Goal: Task Accomplishment & Management: Manage account settings

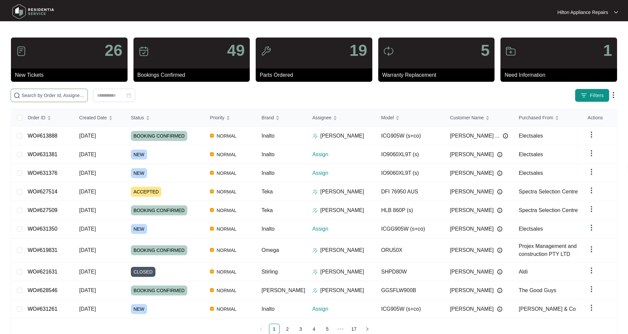
click at [34, 95] on input "text" at bounding box center [53, 95] width 63 height 7
type input "WO#627514"
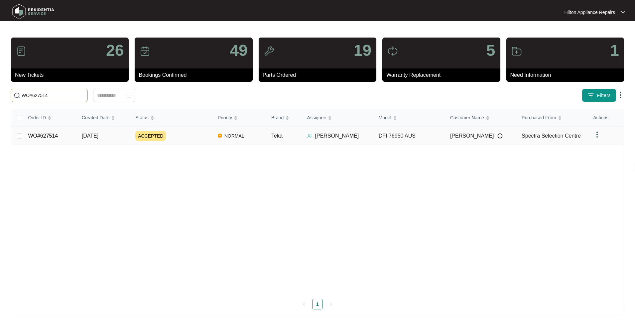
click at [39, 138] on link "WO#627514" at bounding box center [43, 136] width 30 height 6
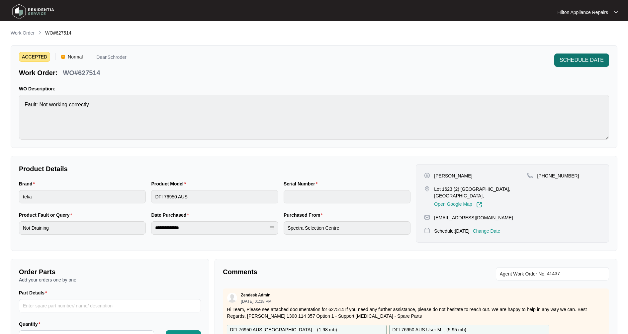
click at [577, 57] on span "SCHEDULE DATE" at bounding box center [582, 60] width 44 height 8
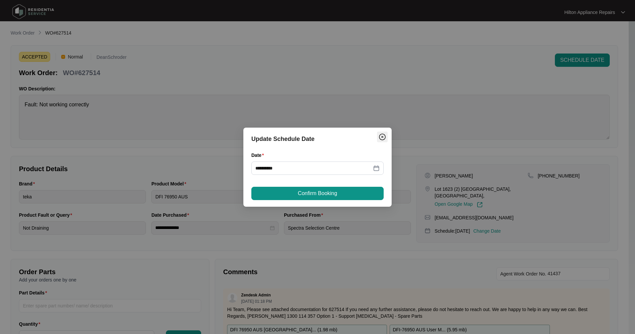
click at [377, 138] on span "Close" at bounding box center [382, 137] width 11 height 8
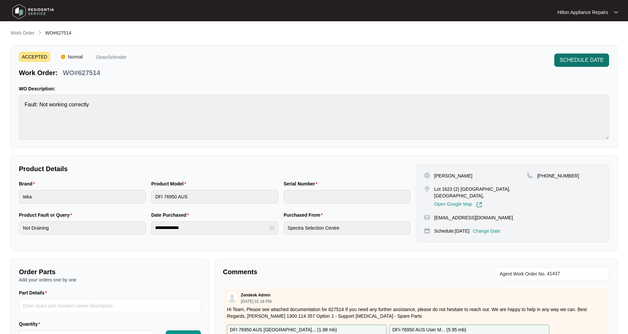
click at [589, 53] on button "SCHEDULE DATE" at bounding box center [582, 59] width 55 height 13
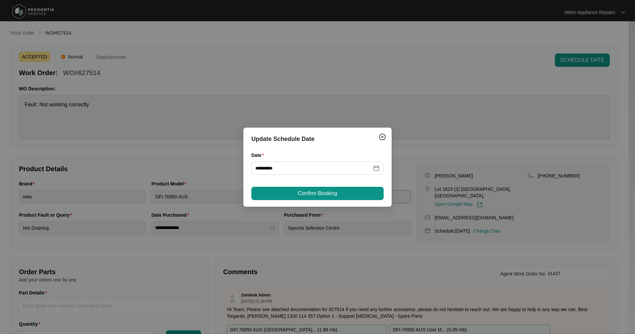
click at [314, 194] on span "Confirm Booking" at bounding box center [317, 193] width 39 height 8
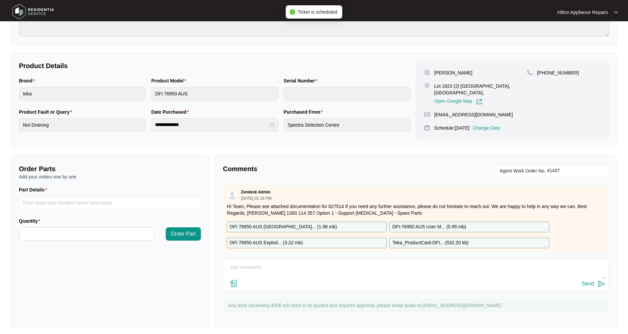
scroll to position [107, 0]
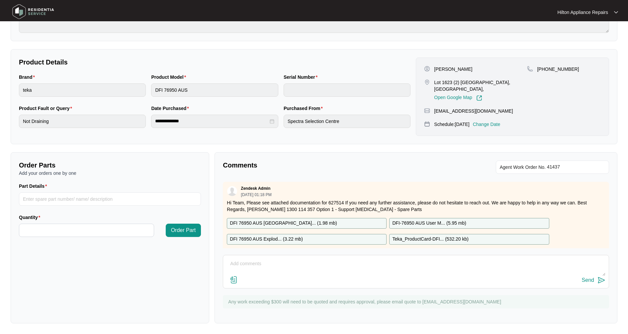
click at [246, 263] on textarea at bounding box center [416, 266] width 379 height 17
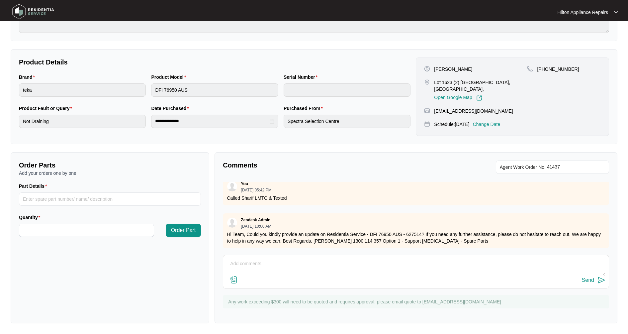
scroll to position [91, 0]
click at [255, 261] on textarea at bounding box center [416, 266] width 379 height 17
paste textarea "Inspected dishwasher, found and sorted issue with door not closing properly. Te…"
type textarea "Tech Notes: Inspected dishwasher, found and sorted issue with door not closing …"
click at [231, 280] on img at bounding box center [234, 280] width 8 height 8
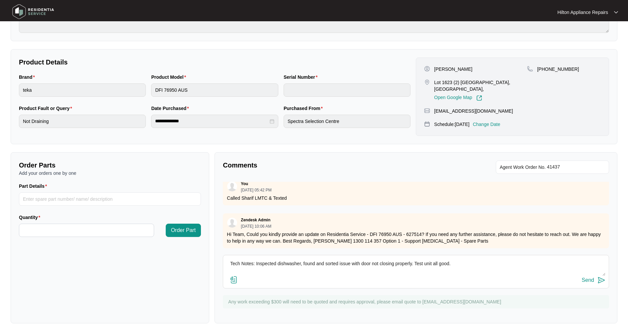
click at [0, 0] on input "file" at bounding box center [0, 0] width 0 height 0
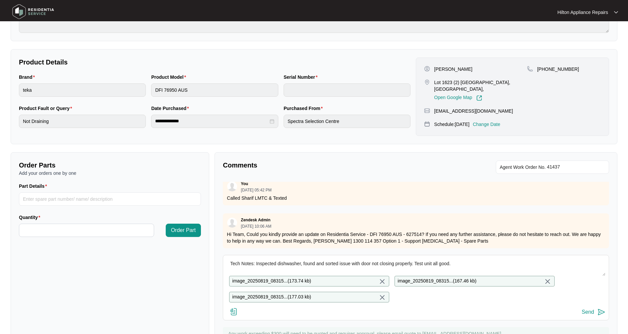
click at [604, 316] on img at bounding box center [602, 312] width 8 height 8
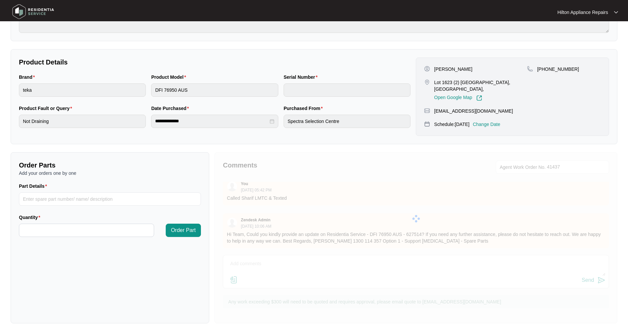
scroll to position [0, 0]
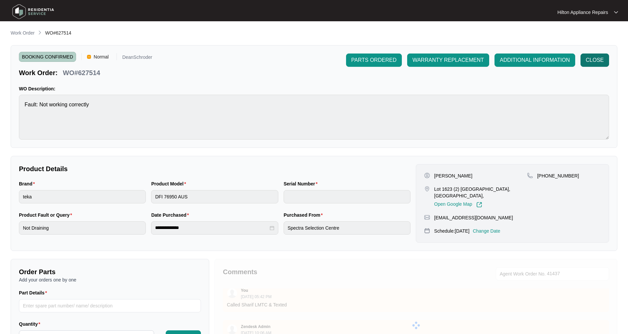
click at [595, 60] on span "CLOSE" at bounding box center [595, 60] width 18 height 8
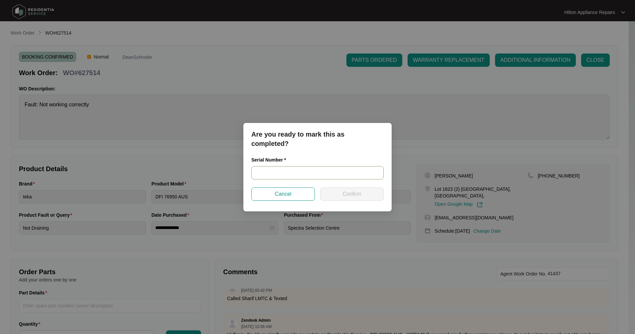
click at [256, 169] on input "text" at bounding box center [317, 172] width 132 height 13
type input "11426001800AW222800395"
click at [369, 192] on button "Confirm" at bounding box center [351, 193] width 63 height 13
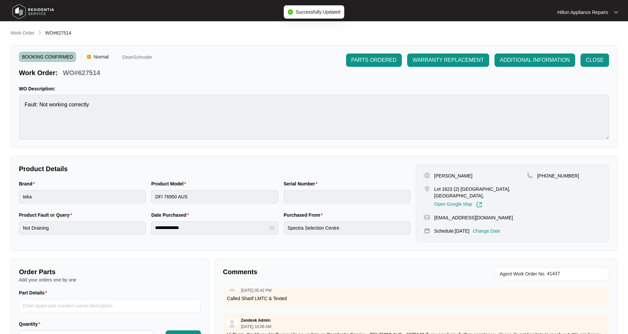
type input "11426001800AW222800395"
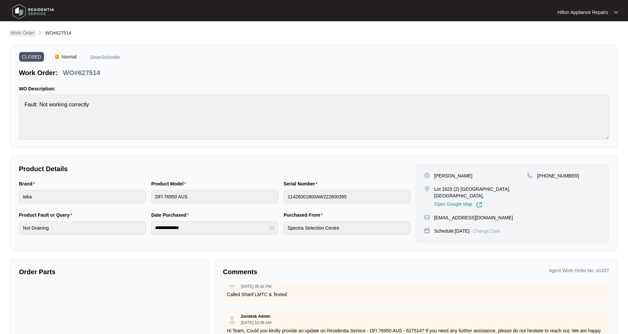
drag, startPoint x: 24, startPoint y: 34, endPoint x: 9, endPoint y: 35, distance: 14.6
click at [23, 34] on p "Work Order" at bounding box center [23, 33] width 24 height 7
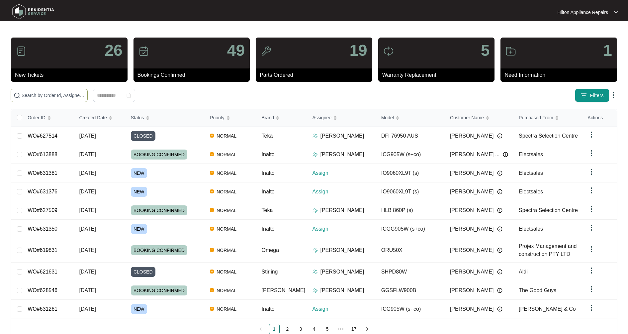
click at [44, 98] on input "text" at bounding box center [53, 95] width 63 height 7
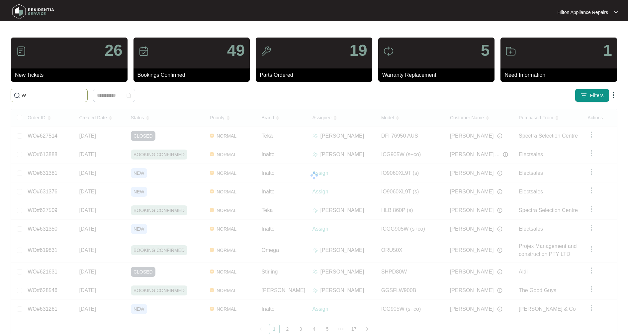
click at [42, 96] on input "W" at bounding box center [53, 95] width 63 height 7
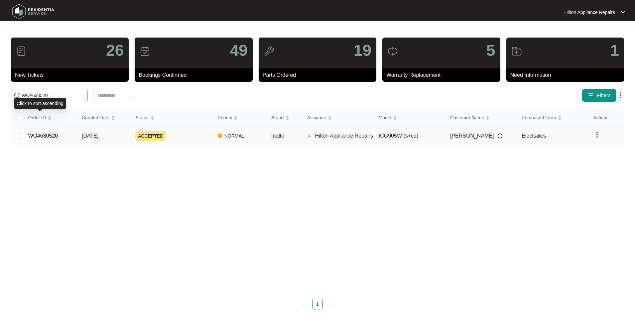
type input "WO#630520"
click at [52, 138] on link "WO#630520" at bounding box center [43, 136] width 30 height 6
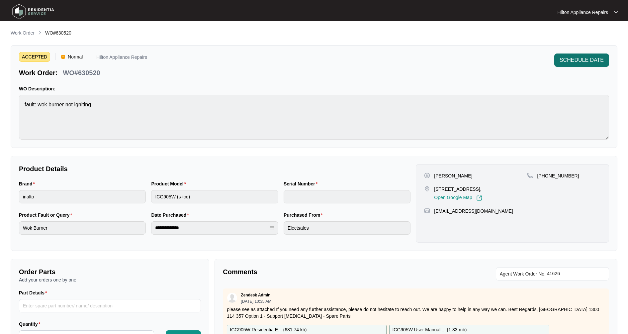
click at [580, 62] on span "SCHEDULE DATE" at bounding box center [582, 60] width 44 height 8
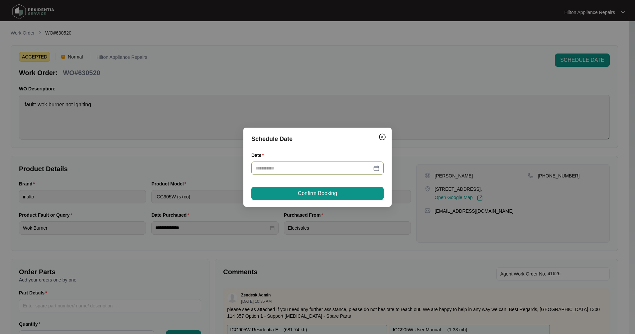
click at [377, 168] on div at bounding box center [317, 167] width 124 height 7
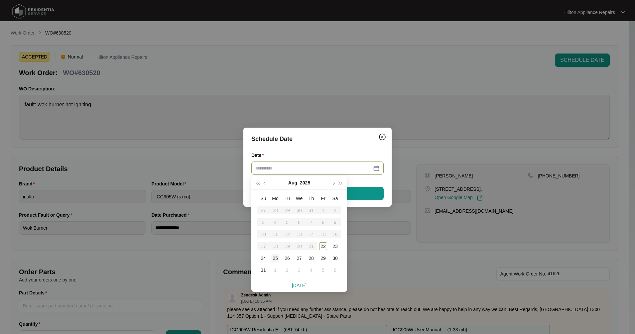
click at [273, 260] on div "25" at bounding box center [275, 258] width 8 height 8
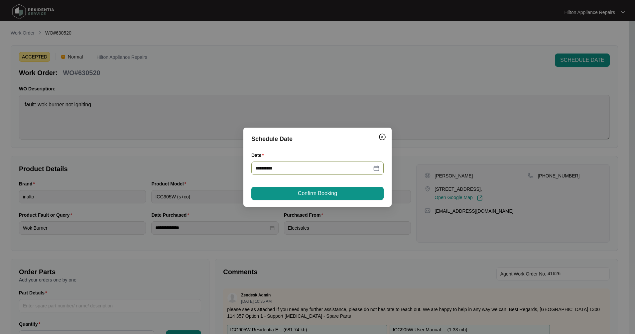
type input "**********"
click at [330, 195] on span "Confirm Booking" at bounding box center [317, 193] width 39 height 8
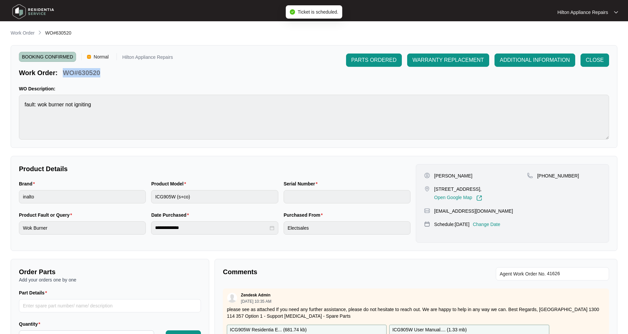
drag, startPoint x: 106, startPoint y: 72, endPoint x: 65, endPoint y: 73, distance: 40.9
click at [65, 73] on div "Work Order: WO#630520" at bounding box center [96, 72] width 154 height 12
copy p "WO#630520"
click at [22, 33] on p "Work Order" at bounding box center [23, 33] width 24 height 7
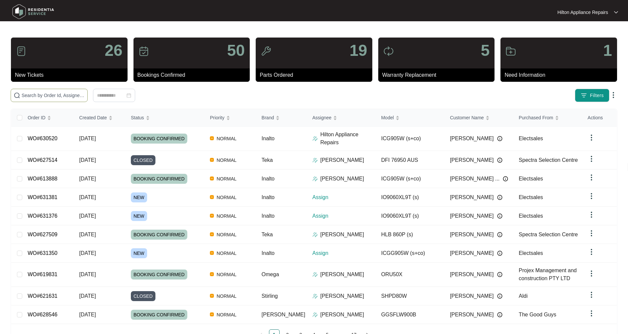
click at [67, 95] on input "text" at bounding box center [53, 95] width 63 height 7
paste input "WO#630520"
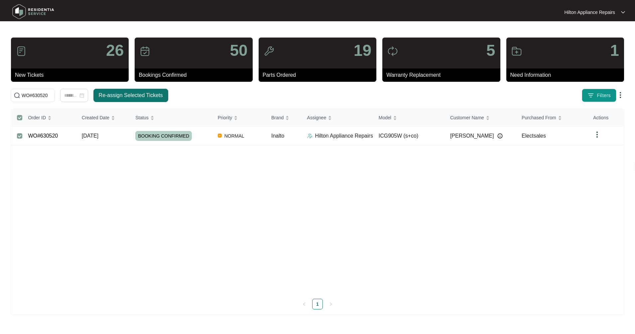
click at [149, 94] on span "Re-assign Selected Tickets" at bounding box center [131, 95] width 64 height 8
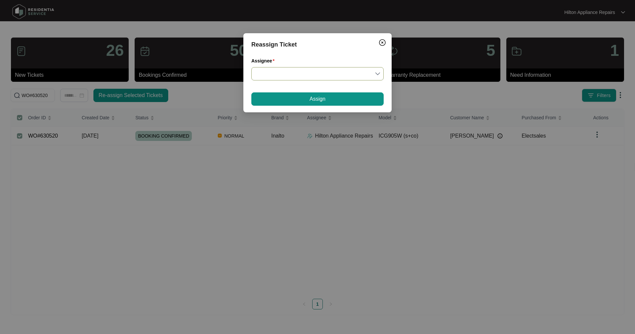
click at [293, 72] on input "Assignee" at bounding box center [317, 73] width 124 height 13
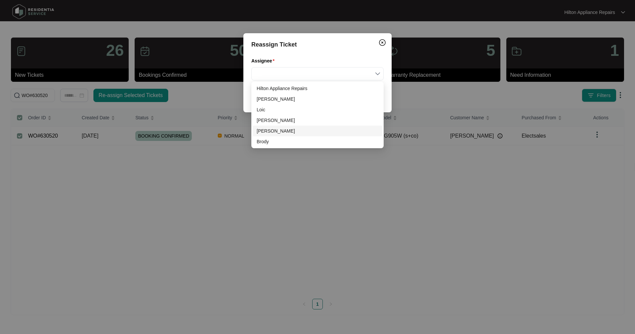
click at [270, 131] on div "[PERSON_NAME]" at bounding box center [317, 130] width 122 height 7
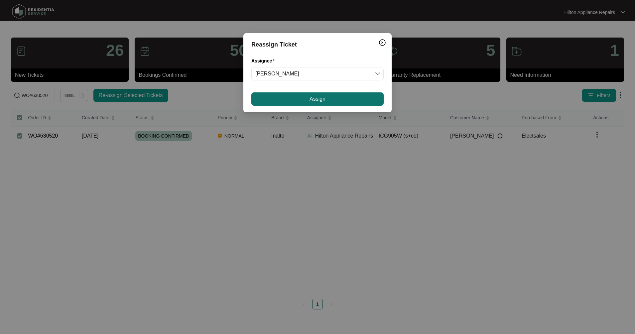
click at [299, 98] on button "Assign" at bounding box center [317, 98] width 132 height 13
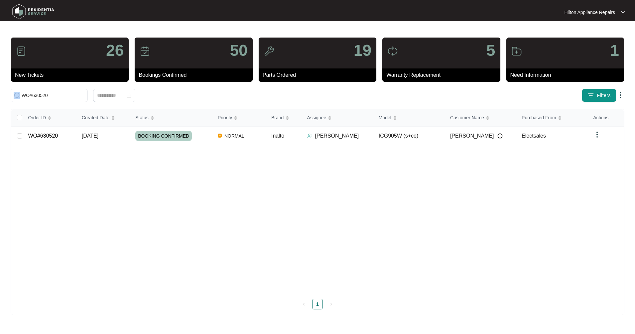
drag, startPoint x: 70, startPoint y: 101, endPoint x: -18, endPoint y: 98, distance: 87.7
click at [0, 98] on html "Hilton Appliance Repairs Hilton App... 26 New Tickets 50 Bookings Confirmed 19 …" at bounding box center [317, 167] width 635 height 334
click at [45, 93] on input "WO#630520" at bounding box center [53, 95] width 63 height 7
drag, startPoint x: 54, startPoint y: 96, endPoint x: -2, endPoint y: 94, distance: 56.2
click at [0, 94] on html "Hilton Appliance Repairs Hilton App... 26 New Tickets 50 Bookings Confirmed 19 …" at bounding box center [317, 167] width 635 height 334
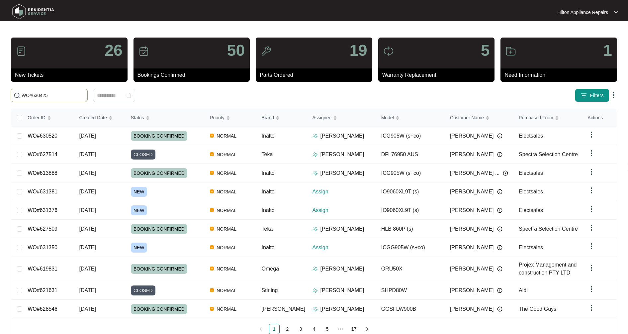
type input "WO#630425"
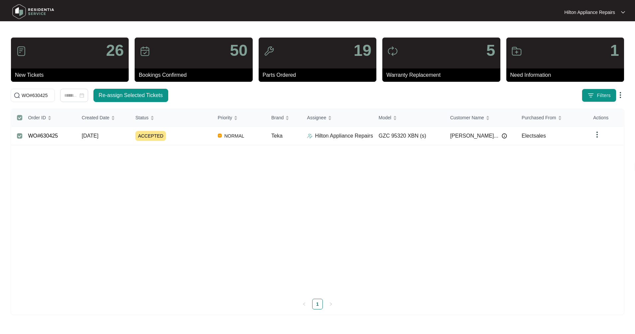
click at [179, 139] on div "ACCEPTED" at bounding box center [173, 136] width 77 height 10
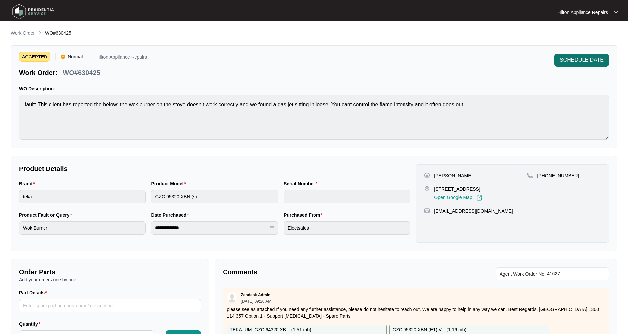
click at [575, 63] on span "SCHEDULE DATE" at bounding box center [582, 60] width 44 height 8
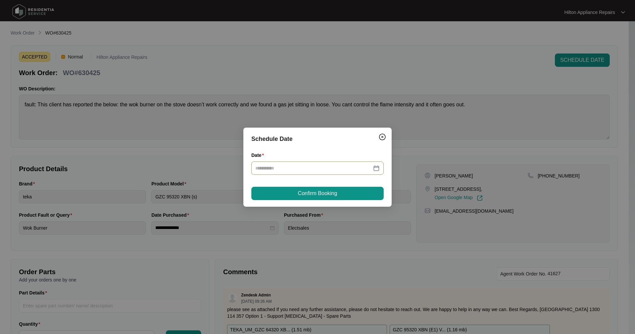
click at [376, 165] on div at bounding box center [317, 167] width 124 height 7
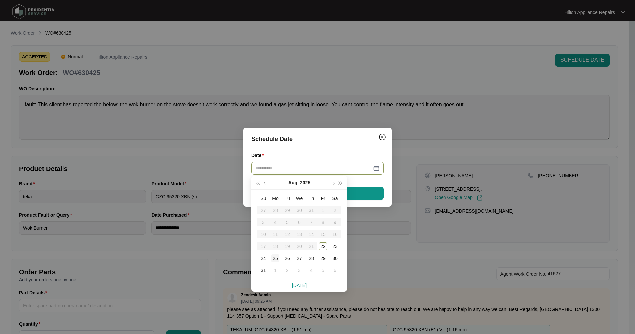
type input "**********"
click at [278, 256] on div "25" at bounding box center [275, 258] width 8 height 8
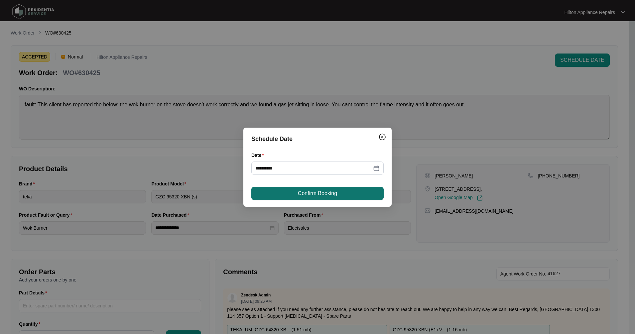
click at [299, 193] on span "Confirm Booking" at bounding box center [317, 193] width 39 height 8
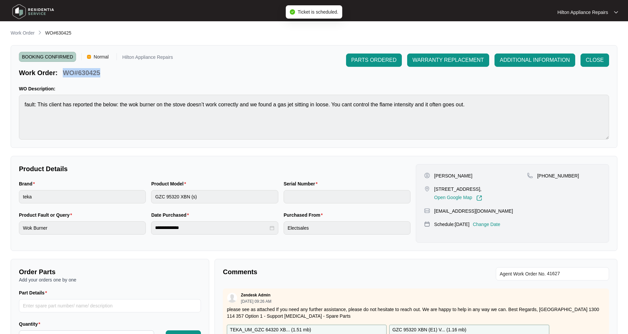
drag, startPoint x: 82, startPoint y: 73, endPoint x: 61, endPoint y: 73, distance: 20.6
click at [61, 73] on div "Work Order: WO#630425" at bounding box center [96, 72] width 154 height 12
copy p "WO#630425"
click at [19, 33] on p "Work Order" at bounding box center [23, 33] width 24 height 7
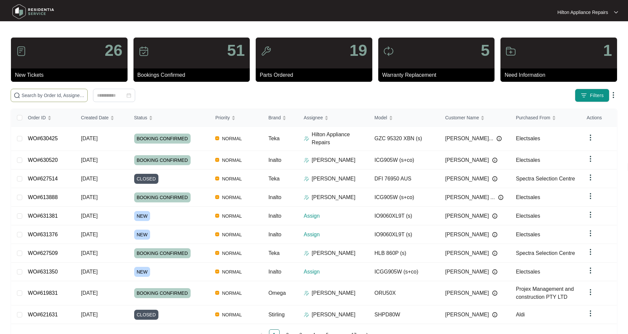
click at [47, 92] on input "text" at bounding box center [53, 95] width 63 height 7
paste input "WO#630425"
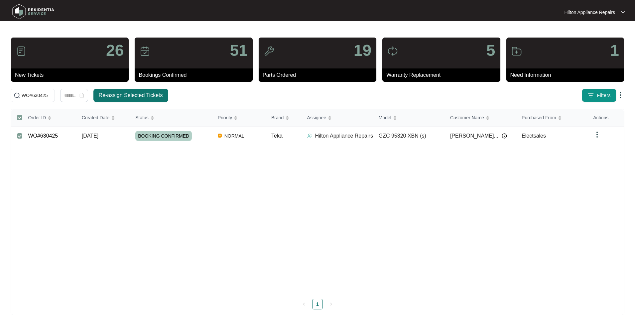
click at [136, 94] on span "Re-assign Selected Tickets" at bounding box center [131, 95] width 64 height 8
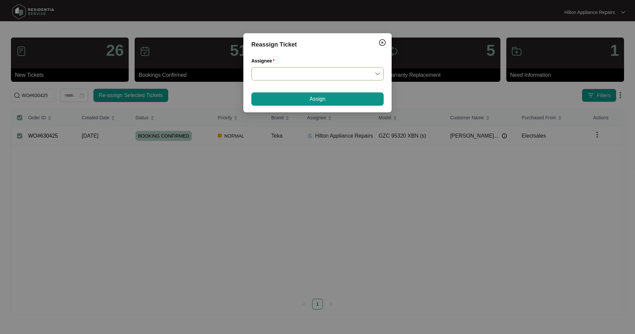
click at [274, 76] on input "Assignee" at bounding box center [317, 73] width 124 height 13
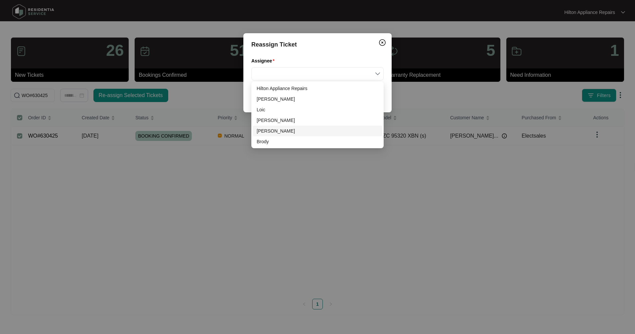
click at [262, 131] on div "[PERSON_NAME]" at bounding box center [317, 130] width 122 height 7
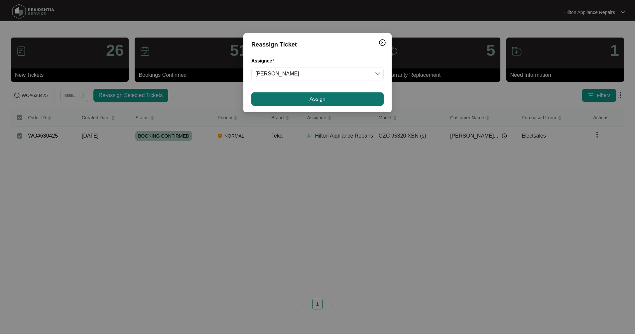
click at [287, 99] on button "Assign" at bounding box center [317, 98] width 132 height 13
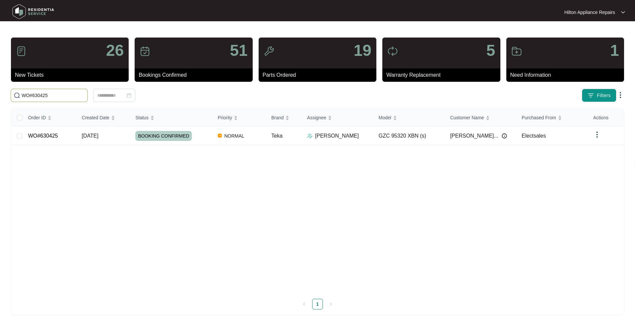
drag, startPoint x: 51, startPoint y: 94, endPoint x: 16, endPoint y: 95, distance: 35.6
click at [16, 95] on span "WO#630425" at bounding box center [49, 95] width 77 height 13
click at [58, 92] on input "WO#630425" at bounding box center [53, 95] width 63 height 7
click at [56, 96] on input "WO#630425" at bounding box center [53, 95] width 63 height 7
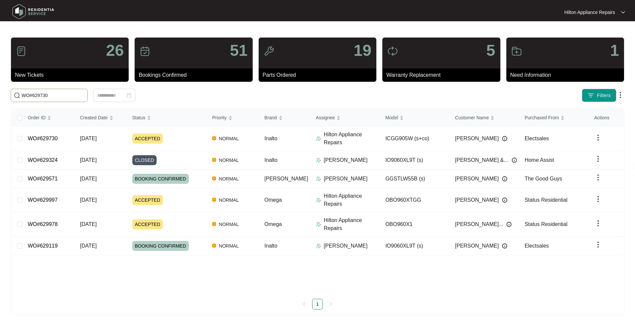
type input "WO#629730"
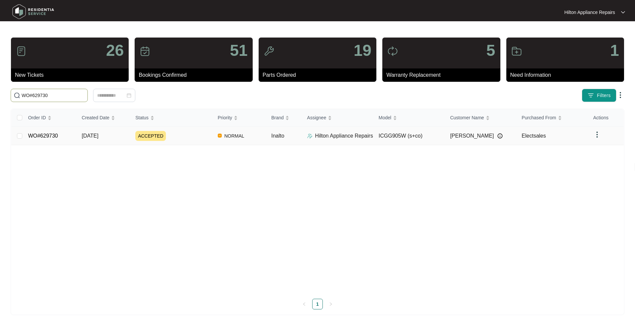
click at [34, 137] on link "WO#629730" at bounding box center [43, 136] width 30 height 6
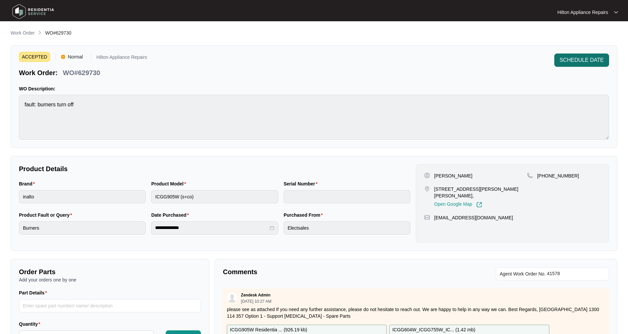
click at [574, 61] on span "SCHEDULE DATE" at bounding box center [582, 60] width 44 height 8
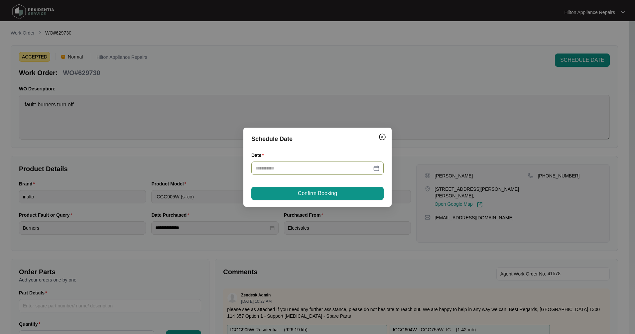
click at [377, 168] on div at bounding box center [317, 167] width 124 height 7
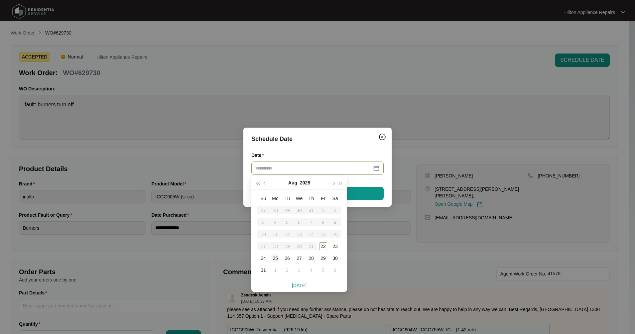
click at [275, 260] on div "25" at bounding box center [275, 258] width 8 height 8
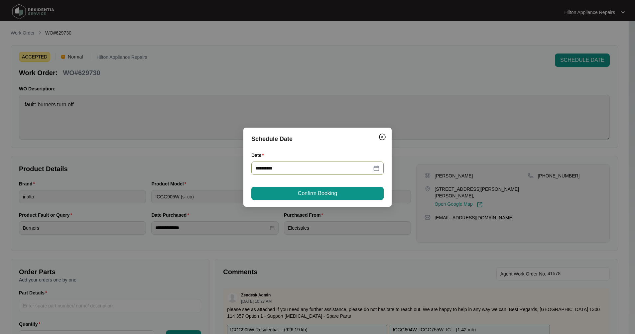
type input "**********"
click at [314, 194] on span "Confirm Booking" at bounding box center [317, 193] width 39 height 8
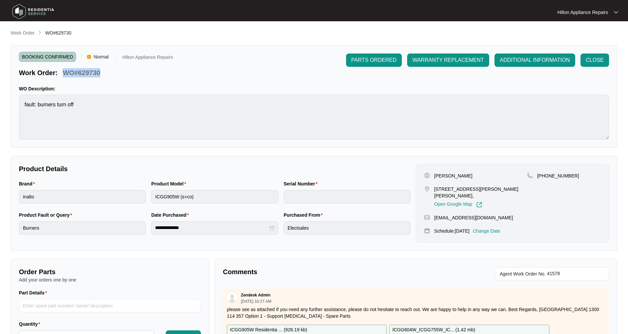
drag, startPoint x: 109, startPoint y: 74, endPoint x: 65, endPoint y: 71, distance: 43.9
click at [65, 71] on div "Work Order: WO#629730" at bounding box center [96, 72] width 154 height 12
copy p "WO#629730"
click at [12, 35] on p "Work Order" at bounding box center [23, 33] width 24 height 7
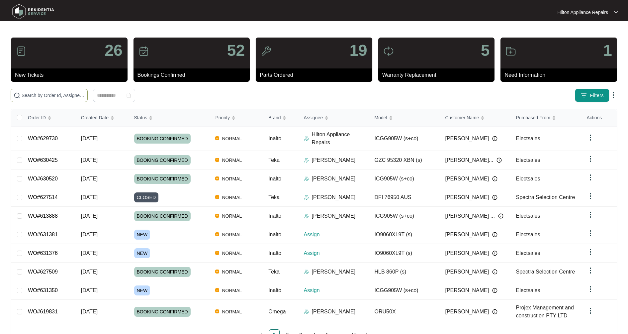
click at [49, 97] on input "text" at bounding box center [53, 95] width 63 height 7
paste input "WO#629730"
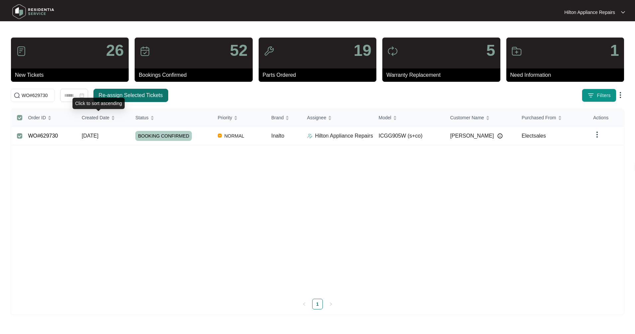
click at [121, 96] on span "Re-assign Selected Tickets" at bounding box center [131, 95] width 64 height 8
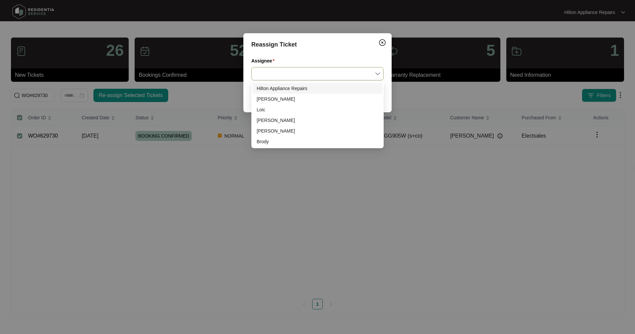
click at [300, 73] on input "Assignee" at bounding box center [317, 73] width 124 height 13
click at [270, 132] on div "[PERSON_NAME]" at bounding box center [317, 130] width 122 height 7
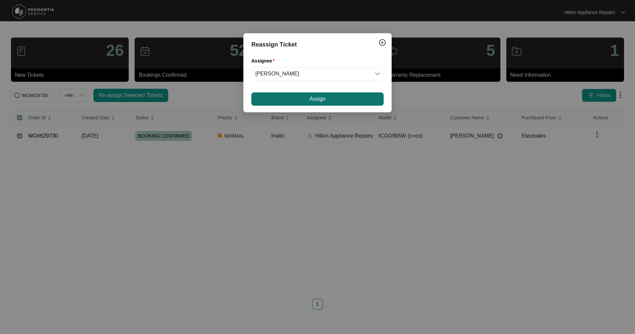
click at [290, 100] on button "Assign" at bounding box center [317, 98] width 132 height 13
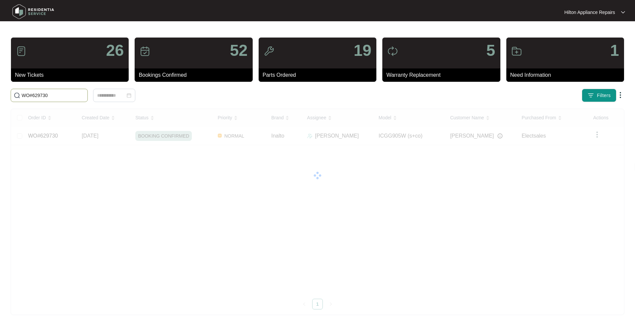
drag, startPoint x: 58, startPoint y: 97, endPoint x: 0, endPoint y: 94, distance: 58.2
click at [0, 94] on main "26 New Tickets 52 Bookings Confirmed 19 Parts Ordered 5 Warranty Replacement 1 …" at bounding box center [317, 167] width 635 height 334
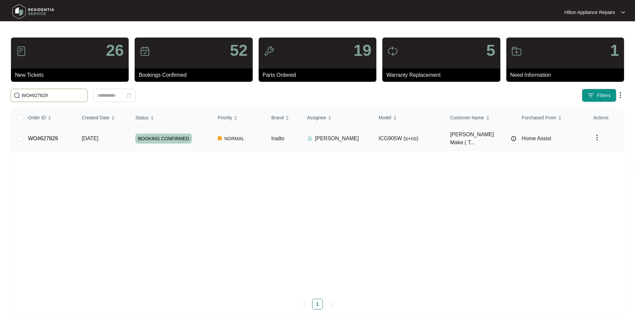
type input "WO#627829"
click at [47, 136] on link "WO#627829" at bounding box center [43, 139] width 30 height 6
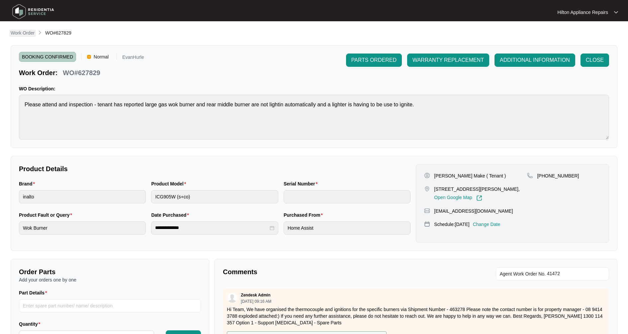
click at [13, 34] on p "Work Order" at bounding box center [23, 33] width 24 height 7
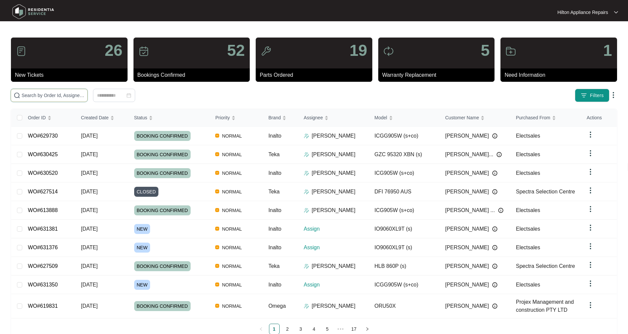
click at [57, 98] on input "text" at bounding box center [53, 95] width 63 height 7
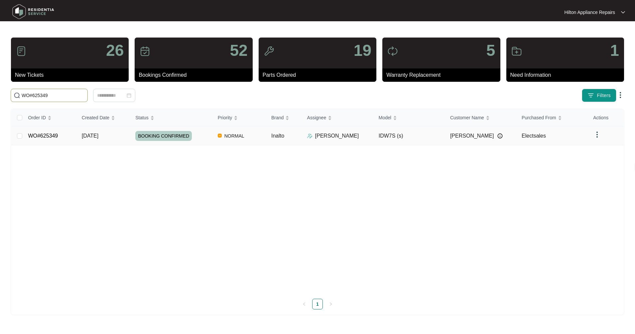
type input "WO#625349"
click at [55, 137] on link "WO#625349" at bounding box center [43, 136] width 30 height 6
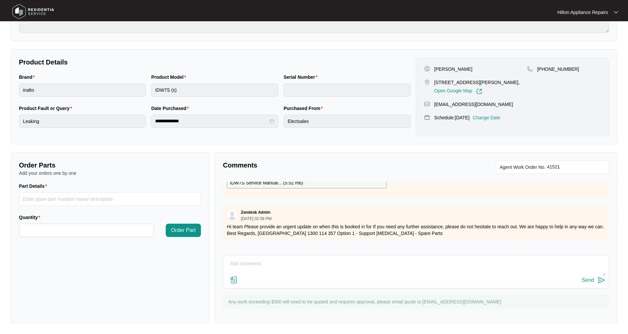
scroll to position [98, 0]
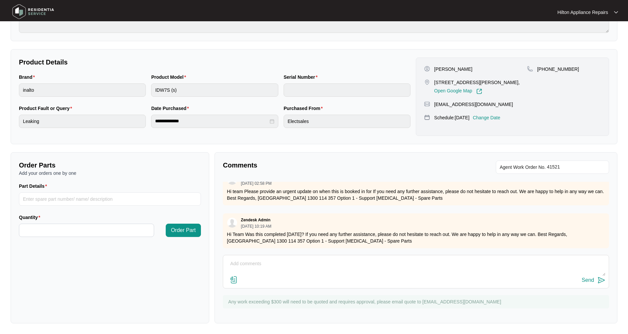
click at [236, 265] on textarea at bounding box center [416, 266] width 379 height 17
click at [286, 282] on div "Send" at bounding box center [416, 280] width 379 height 9
click at [322, 270] on textarea "No, due to Deans illness it was not completed, the property was handed over on …" at bounding box center [416, 266] width 379 height 17
drag, startPoint x: 534, startPoint y: 261, endPoint x: 518, endPoint y: 261, distance: 15.3
click at [518, 261] on textarea "No, due to Deans illness it was not completed, the property was handed over on …" at bounding box center [416, 266] width 379 height 17
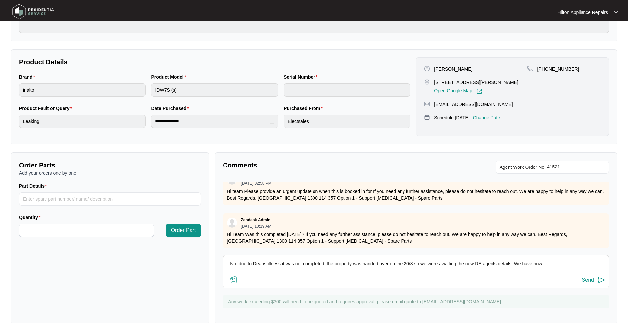
click at [466, 272] on textarea "No, due to Deans illness it was not completed, the property was handed over on …" at bounding box center [416, 266] width 379 height 17
drag, startPoint x: 544, startPoint y: 263, endPoint x: 511, endPoint y: 262, distance: 32.6
click at [511, 262] on textarea "No, due to Deans illness it was not completed, the property was handed over on …" at bounding box center [416, 266] width 379 height 17
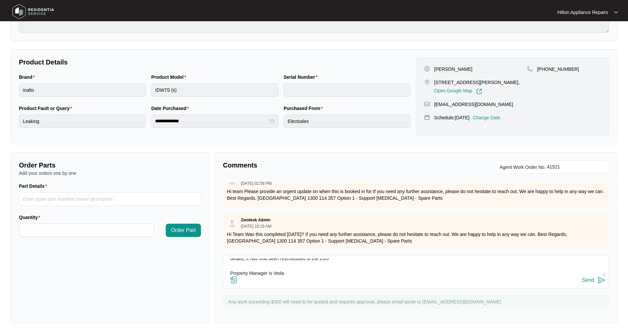
click at [297, 274] on textarea "No, due to Deans illness it was not completed, the property was handed over on …" at bounding box center [416, 266] width 379 height 17
type textarea "No, due to Deans illness it was not completed, the property was handed over on …"
click at [583, 286] on div "No, due to Deans illness it was not completed, the property was handed over on …" at bounding box center [416, 272] width 386 height 34
click at [589, 280] on div "Send" at bounding box center [588, 280] width 12 height 6
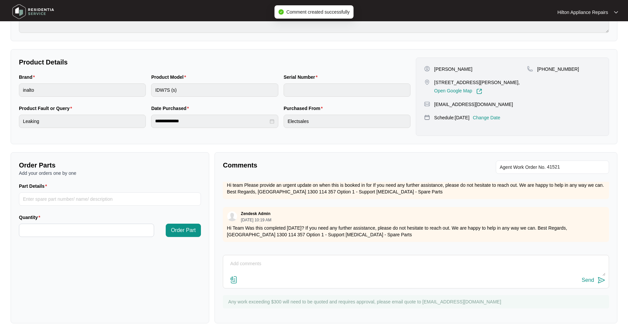
click at [498, 117] on p "Change Date" at bounding box center [487, 117] width 28 height 7
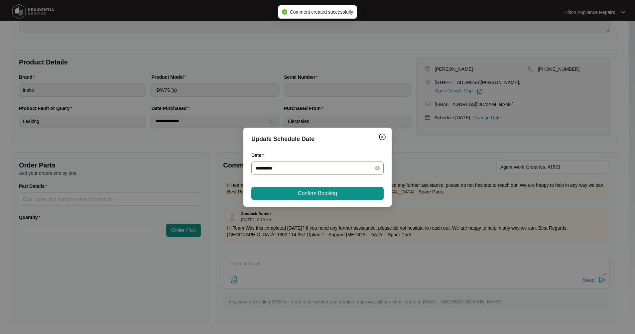
click at [378, 168] on icon "close-circle" at bounding box center [377, 168] width 5 height 5
click at [304, 171] on input "Date" at bounding box center [313, 167] width 116 height 7
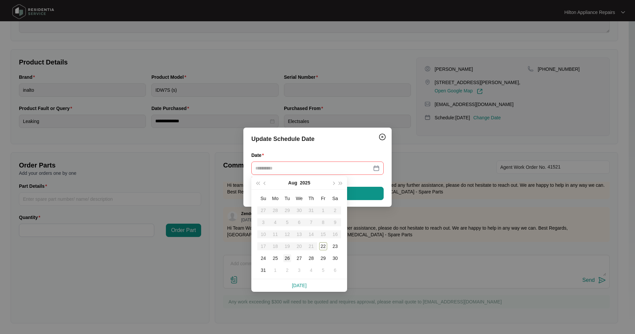
click at [290, 258] on div "26" at bounding box center [287, 258] width 8 height 8
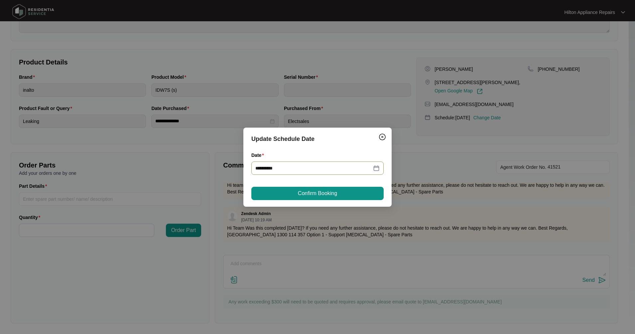
type input "**********"
drag, startPoint x: 315, startPoint y: 195, endPoint x: 265, endPoint y: 188, distance: 50.3
click at [315, 195] on span "Confirm Booking" at bounding box center [317, 193] width 39 height 8
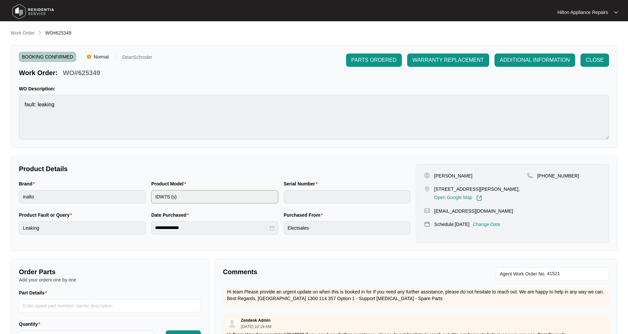
scroll to position [107, 0]
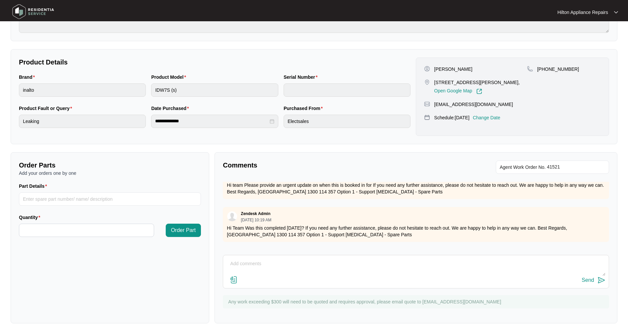
click at [236, 264] on textarea at bounding box center [416, 266] width 379 height 17
type textarea "D"
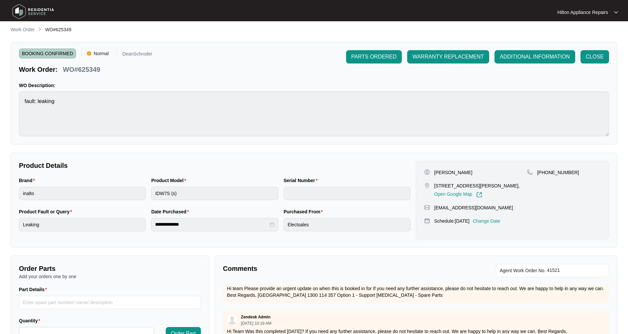
scroll to position [0, 0]
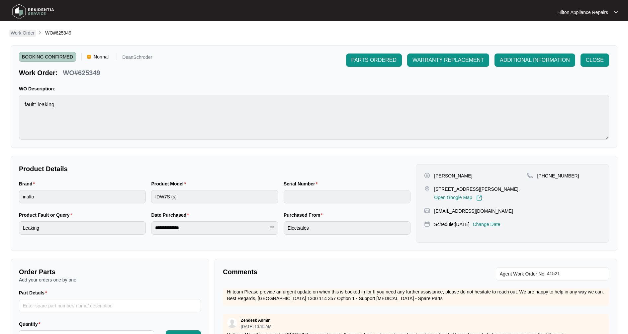
click at [27, 35] on p "Work Order" at bounding box center [23, 33] width 24 height 7
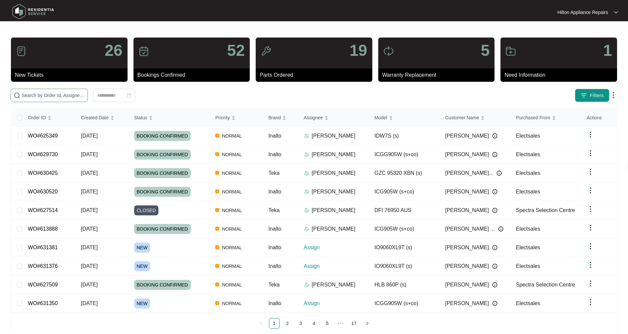
click at [51, 94] on input "text" at bounding box center [53, 95] width 63 height 7
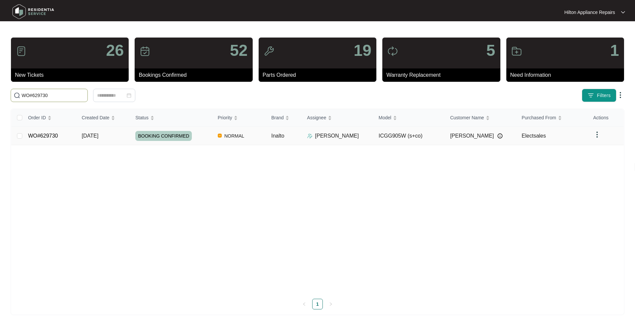
type input "WO#629730"
click at [51, 140] on td "WO#629730" at bounding box center [49, 136] width 53 height 19
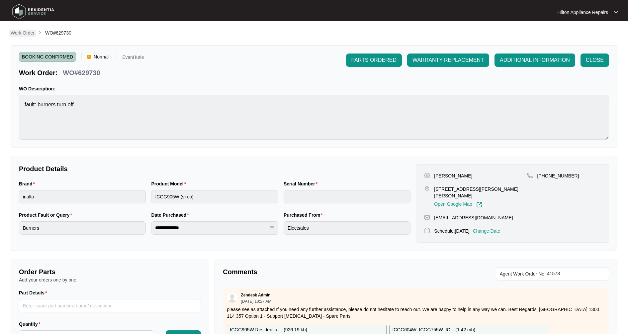
click at [20, 32] on p "Work Order" at bounding box center [23, 33] width 24 height 7
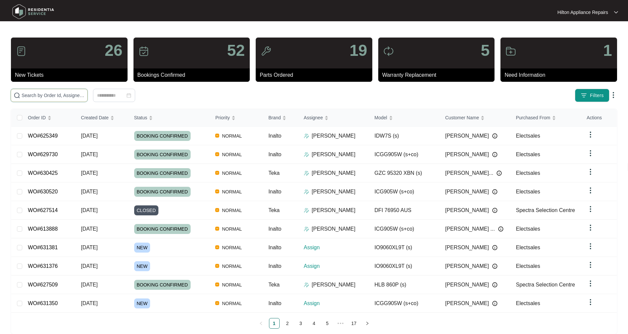
click at [44, 95] on input "text" at bounding box center [53, 95] width 63 height 7
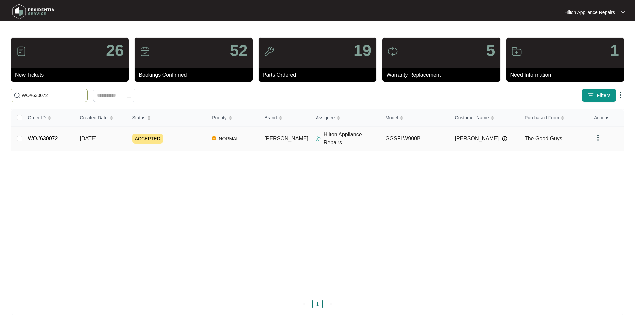
type input "WO#630072"
click at [58, 137] on td "WO#630072" at bounding box center [48, 139] width 52 height 24
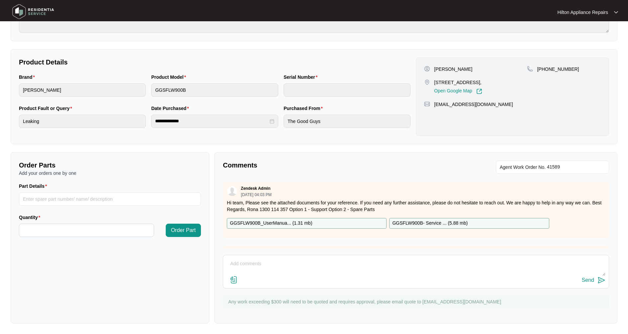
scroll to position [32, 0]
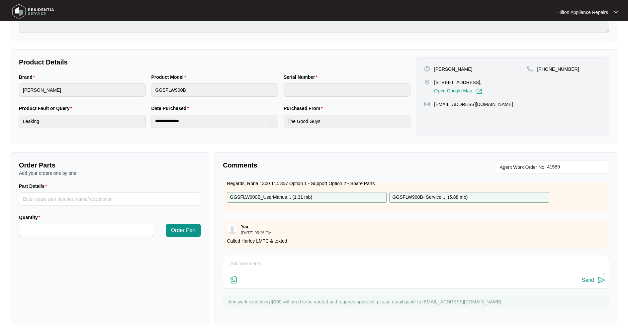
click at [243, 266] on textarea at bounding box center [416, 266] width 379 height 17
type textarea "Called Harely LMTC & texted"
click at [594, 279] on div "Send" at bounding box center [588, 280] width 12 height 6
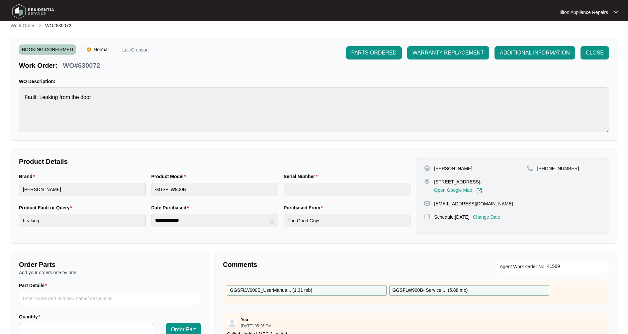
scroll to position [0, 0]
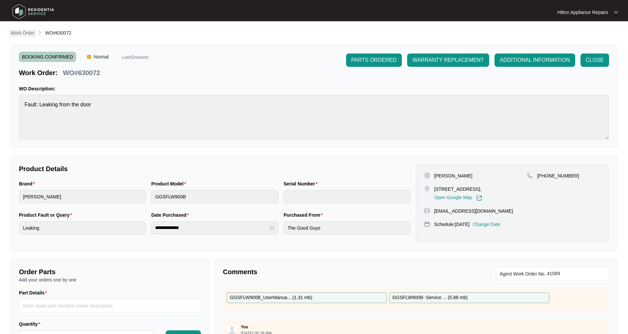
click at [20, 33] on p "Work Order" at bounding box center [23, 33] width 24 height 7
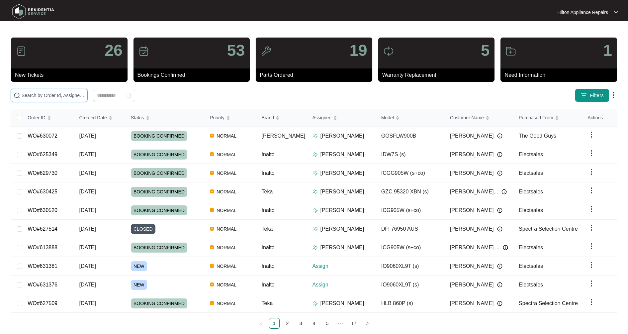
click at [43, 95] on input "text" at bounding box center [53, 95] width 63 height 7
type input "WO#618472"
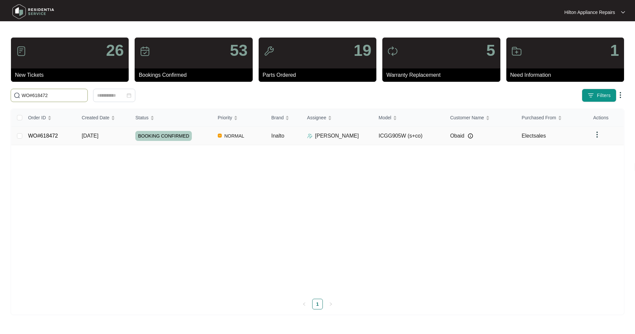
click at [74, 136] on td "WO#618472" at bounding box center [49, 136] width 53 height 19
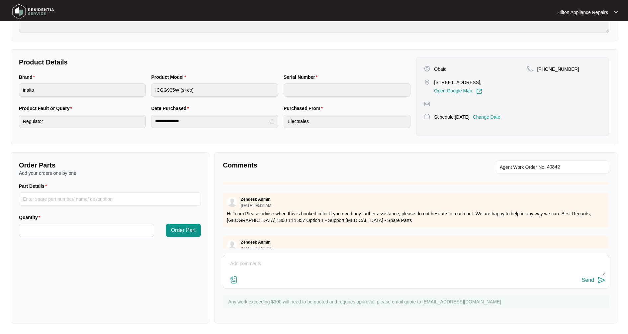
scroll to position [487, 0]
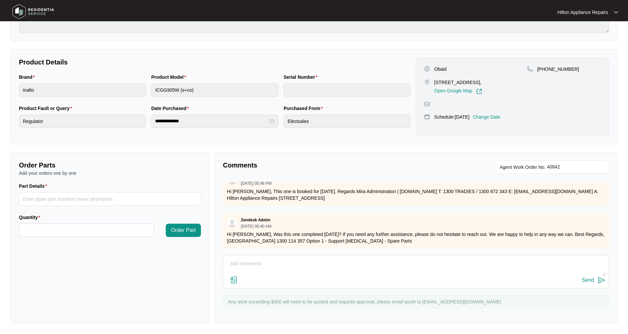
click at [256, 267] on textarea at bounding box center [416, 266] width 379 height 17
drag, startPoint x: 250, startPoint y: 262, endPoint x: 258, endPoint y: 253, distance: 13.4
click at [250, 262] on textarea "Completion Notes:" at bounding box center [416, 266] width 379 height 17
click at [285, 260] on textarea "Completion Notes:" at bounding box center [416, 266] width 379 height 17
paste textarea "Returned to install new gas regulator on gas cooktop. Tested gas and commission…"
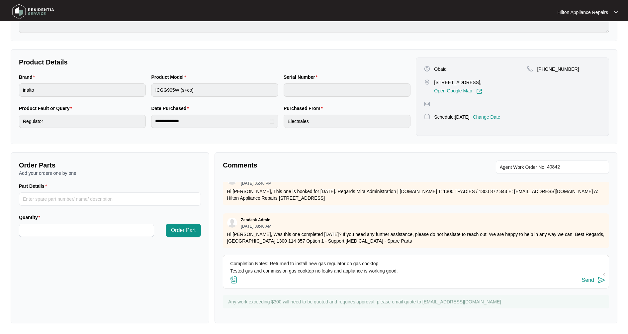
click at [441, 274] on textarea "Completion Notes: Returned to install new gas regulator on gas cooktop. Tested …" at bounding box center [416, 266] width 379 height 17
type textarea "Completion Notes: Returned to install new gas regulator on gas cooktop. Tested …"
click at [592, 280] on div "Send" at bounding box center [588, 280] width 12 height 6
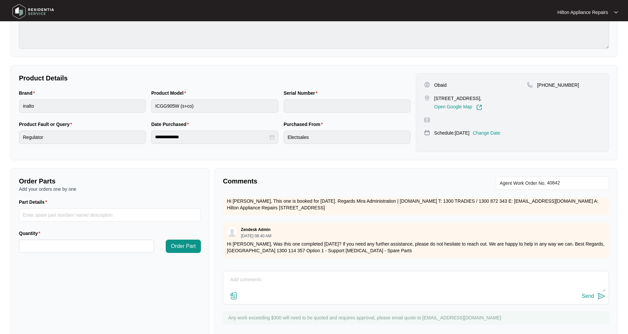
scroll to position [107, 0]
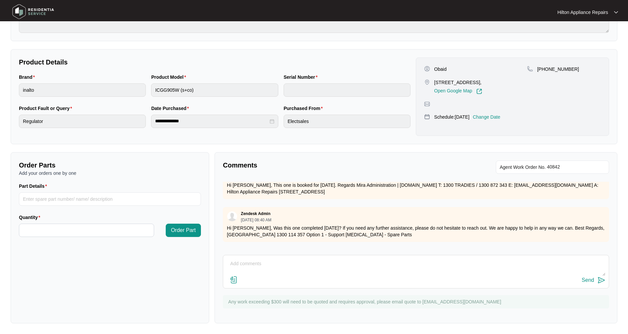
click at [260, 265] on textarea at bounding box center [416, 266] width 379 height 17
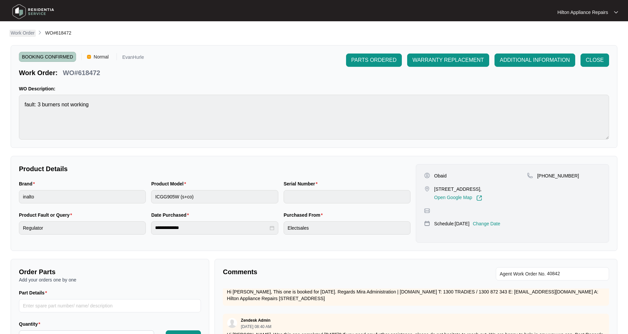
click at [25, 33] on p "Work Order" at bounding box center [23, 33] width 24 height 7
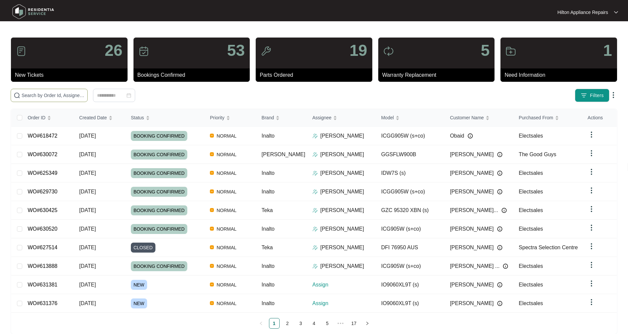
click at [38, 93] on input "text" at bounding box center [53, 95] width 63 height 7
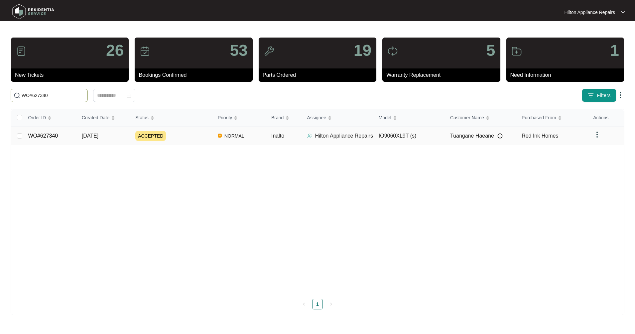
type input "WO#627340"
click at [60, 135] on td "WO#627340" at bounding box center [49, 136] width 53 height 19
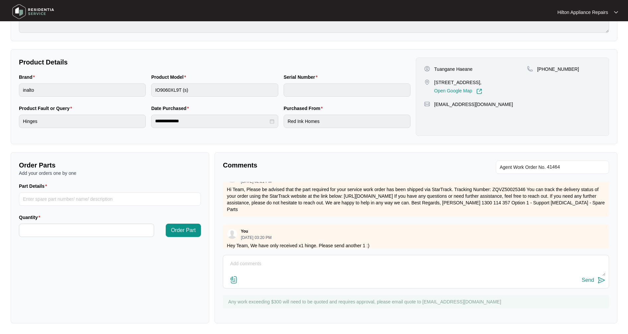
scroll to position [125, 0]
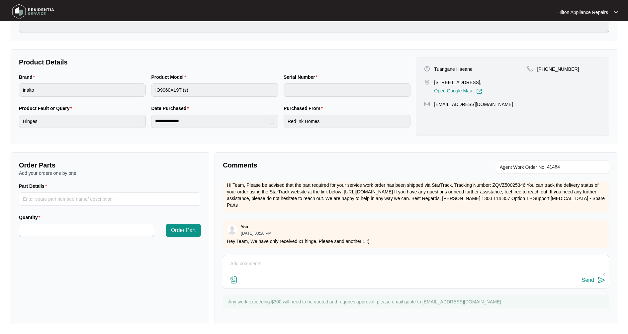
click at [236, 262] on textarea at bounding box center [416, 266] width 379 height 17
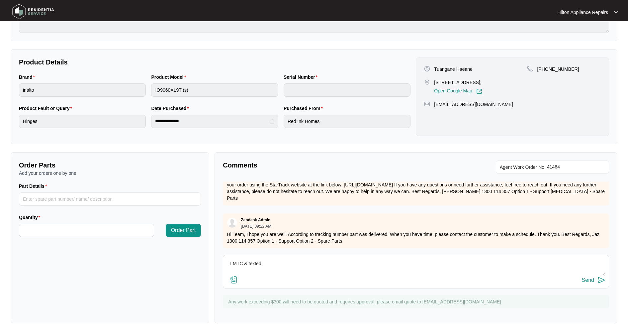
type textarea "LMTC & texted"
click at [592, 280] on div "Send" at bounding box center [588, 280] width 12 height 6
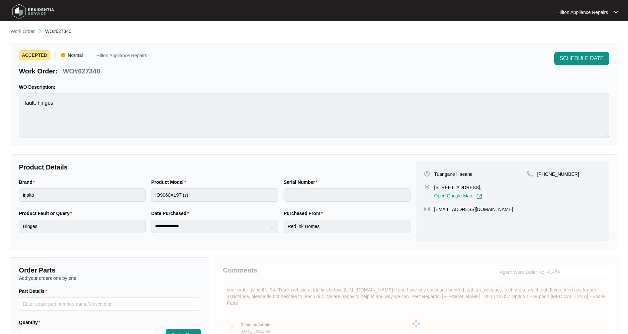
scroll to position [0, 0]
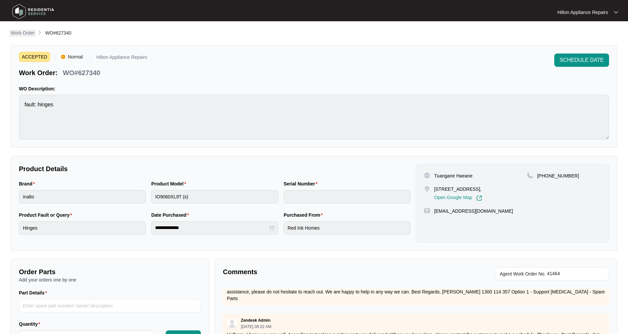
click at [23, 35] on p "Work Order" at bounding box center [23, 33] width 24 height 7
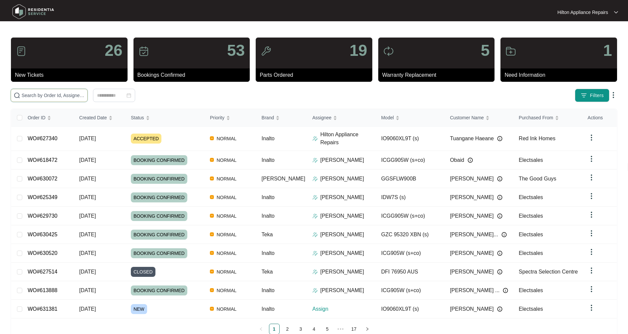
click at [44, 93] on input "text" at bounding box center [53, 95] width 63 height 7
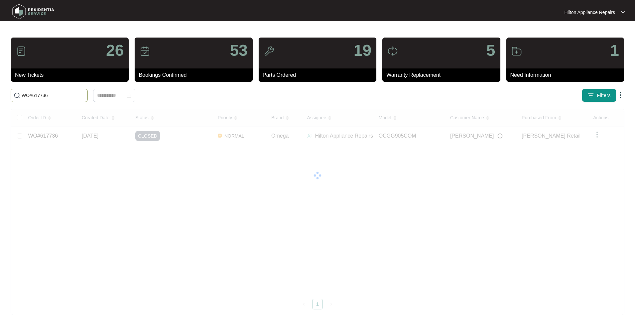
click at [53, 95] on input "WO#617736" at bounding box center [53, 95] width 63 height 7
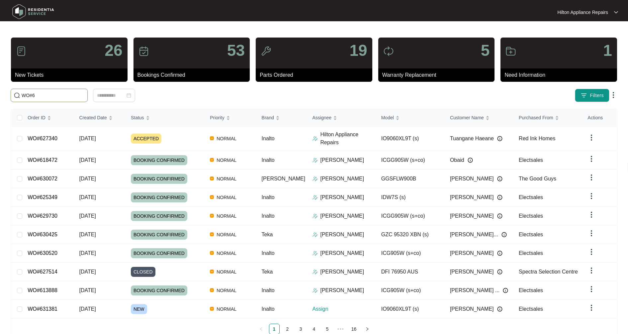
click at [68, 96] on input "WO#6" at bounding box center [53, 95] width 63 height 7
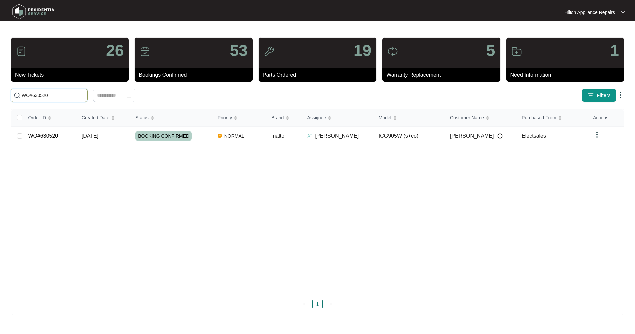
click at [47, 95] on input "WO#630520" at bounding box center [53, 95] width 63 height 7
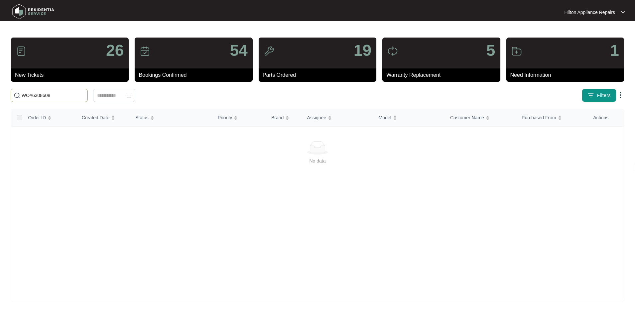
click at [42, 95] on input "WO#6308608" at bounding box center [53, 95] width 63 height 7
type input "WO#630608"
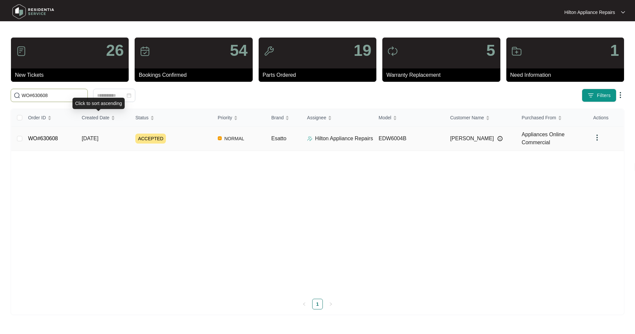
click at [74, 140] on td "WO#630608" at bounding box center [49, 139] width 53 height 24
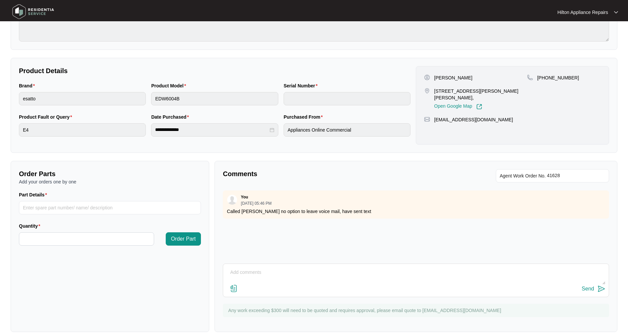
scroll to position [107, 0]
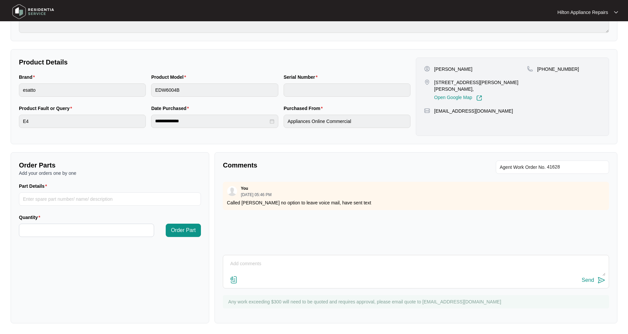
click at [252, 267] on textarea at bounding box center [416, 266] width 379 height 17
type textarea "C"
type textarea "Called [PERSON_NAME], LMTC & texted"
click at [589, 280] on div "Send" at bounding box center [588, 280] width 12 height 6
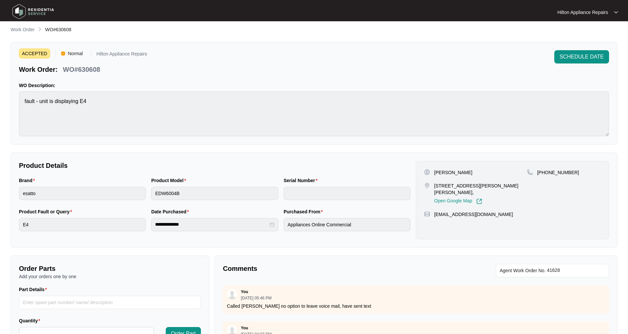
scroll to position [0, 0]
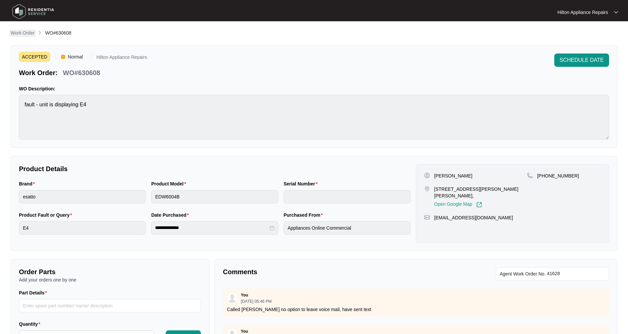
click at [33, 31] on p "Work Order" at bounding box center [23, 33] width 24 height 7
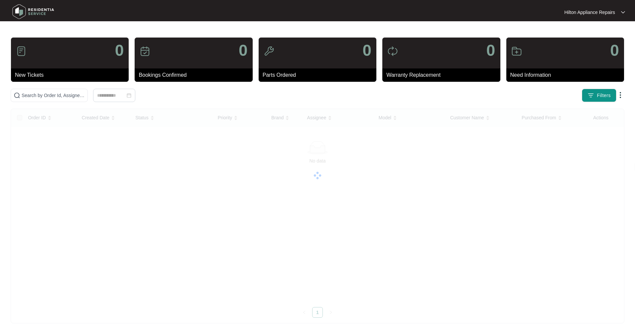
click at [21, 35] on main "0 New Tickets 0 Bookings Confirmed 0 Parts Ordered 0 Warranty Replacement 0 Nee…" at bounding box center [317, 167] width 635 height 334
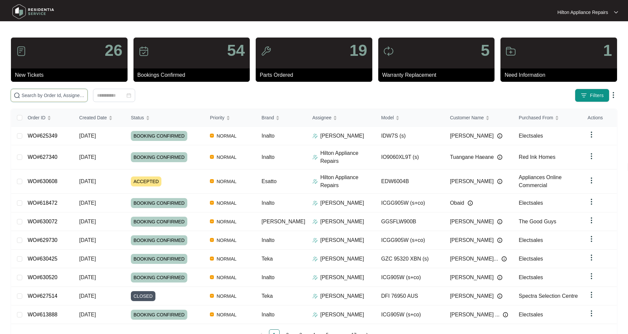
click at [52, 95] on input "text" at bounding box center [53, 95] width 63 height 7
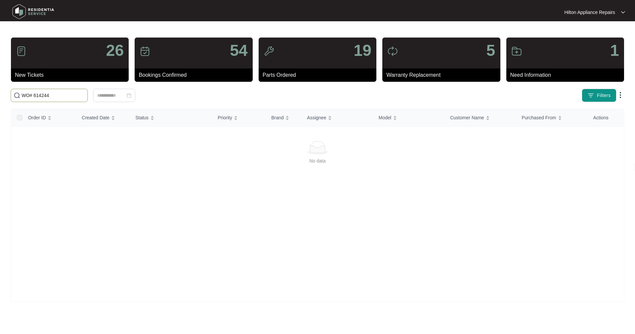
click at [60, 95] on input "WO# 614244" at bounding box center [53, 95] width 63 height 7
drag, startPoint x: 60, startPoint y: 95, endPoint x: -27, endPoint y: 90, distance: 86.5
click at [0, 90] on html "Hilton Appliance Repairs Hilton App... 26 New Tickets 54 Bookings Confirmed 19 …" at bounding box center [317, 167] width 635 height 334
click at [60, 98] on input "WO# 614244" at bounding box center [53, 95] width 63 height 7
drag, startPoint x: -7, startPoint y: 97, endPoint x: -15, endPoint y: 97, distance: 8.3
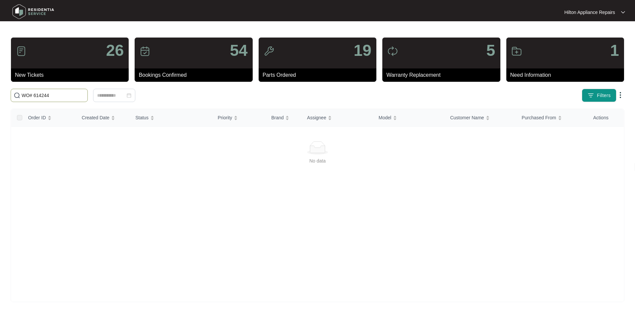
click at [0, 97] on html "Hilton Appliance Repairs Hilton App... 26 New Tickets 54 Bookings Confirmed 19 …" at bounding box center [317, 167] width 635 height 334
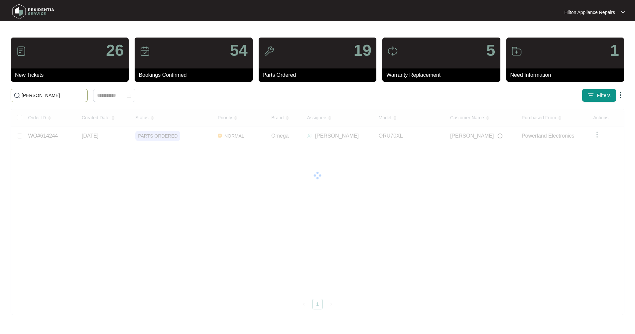
drag, startPoint x: 43, startPoint y: 96, endPoint x: 0, endPoint y: 94, distance: 42.6
click at [0, 94] on main "26 New Tickets 54 Bookings Confirmed 19 Parts Ordered 5 Warranty Replacement 1 …" at bounding box center [317, 167] width 635 height 334
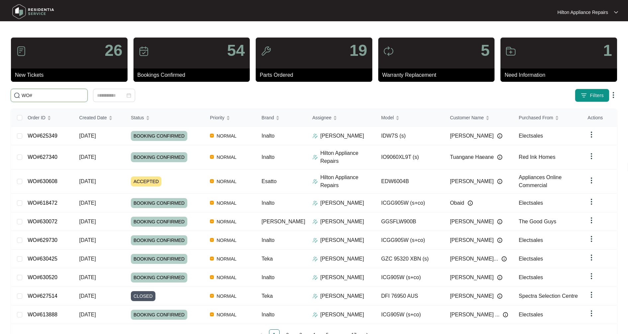
click at [40, 95] on input "WO#" at bounding box center [53, 95] width 63 height 7
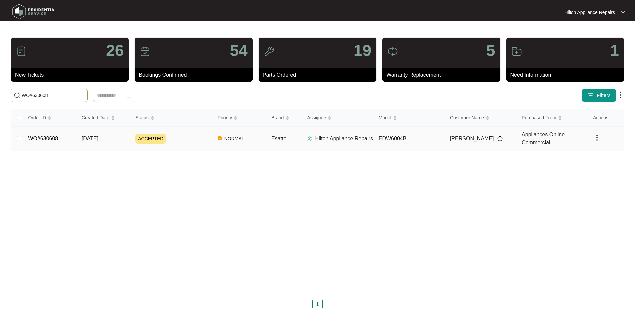
type input "WO#630608"
click at [39, 139] on link "WO#630608" at bounding box center [43, 139] width 30 height 6
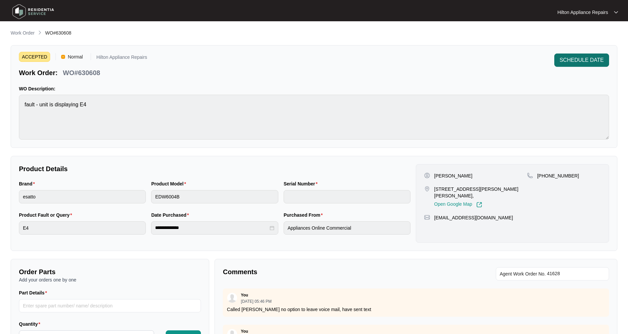
click at [579, 61] on span "SCHEDULE DATE" at bounding box center [582, 60] width 44 height 8
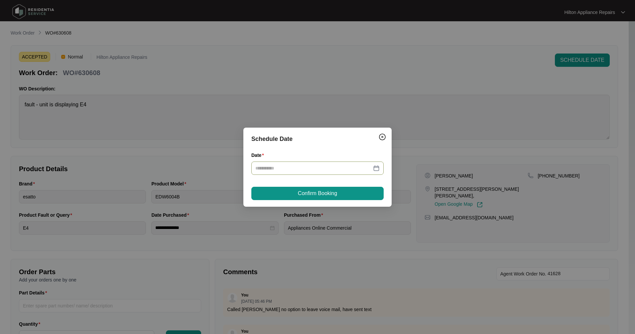
click at [378, 167] on div at bounding box center [317, 167] width 124 height 7
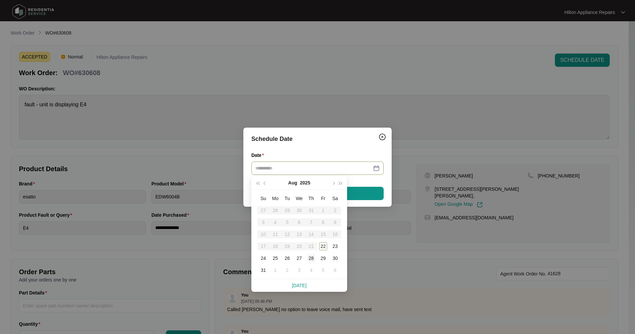
click at [313, 259] on div "28" at bounding box center [311, 258] width 8 height 8
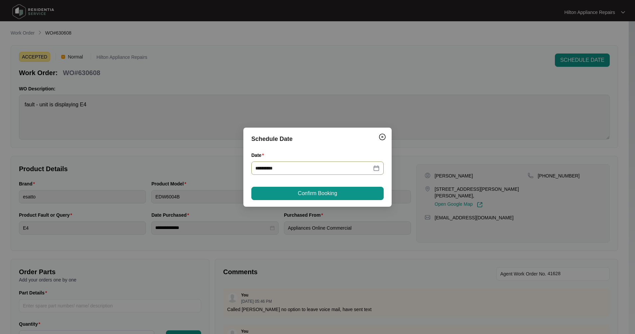
type input "**********"
click at [335, 193] on span "Confirm Booking" at bounding box center [317, 193] width 39 height 8
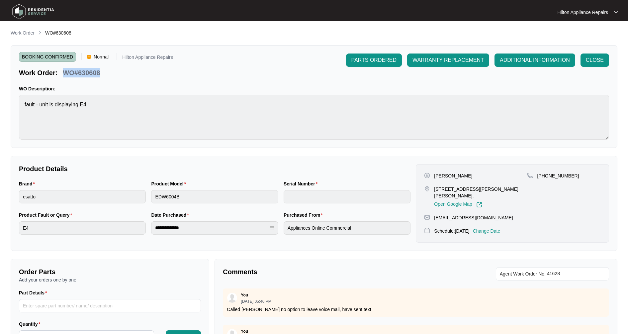
drag, startPoint x: 106, startPoint y: 73, endPoint x: 64, endPoint y: 73, distance: 41.9
click at [64, 73] on div "Work Order: WO#630608" at bounding box center [96, 72] width 154 height 12
copy p "WO#630608"
click at [26, 33] on p "Work Order" at bounding box center [23, 33] width 24 height 7
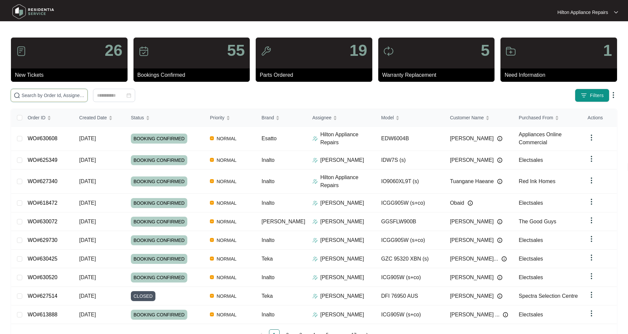
click at [67, 95] on input "text" at bounding box center [53, 95] width 63 height 7
paste input "WO#630608"
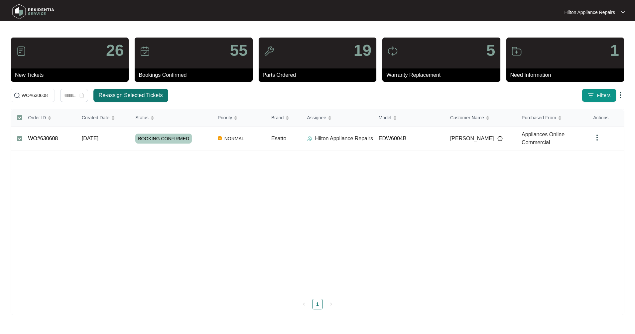
click at [141, 94] on span "Re-assign Selected Tickets" at bounding box center [131, 95] width 64 height 8
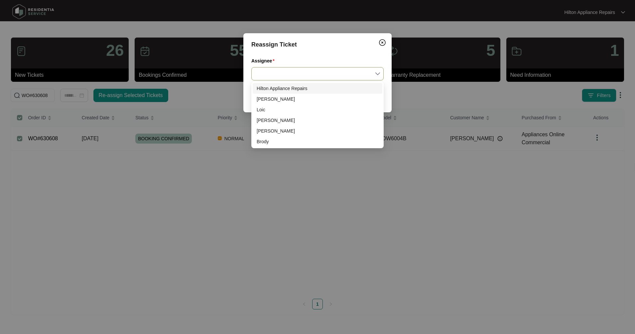
click at [302, 77] on input "Assignee" at bounding box center [317, 73] width 124 height 13
click at [265, 98] on div "[PERSON_NAME]" at bounding box center [317, 98] width 122 height 7
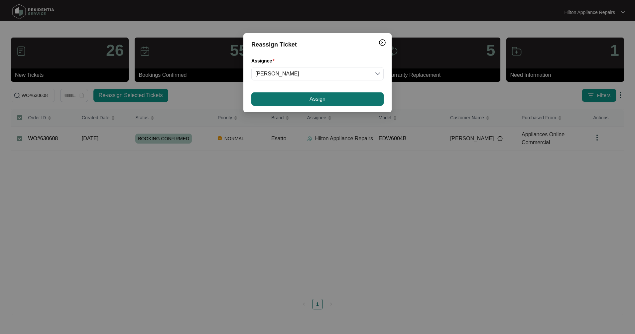
click at [294, 102] on button "Assign" at bounding box center [317, 98] width 132 height 13
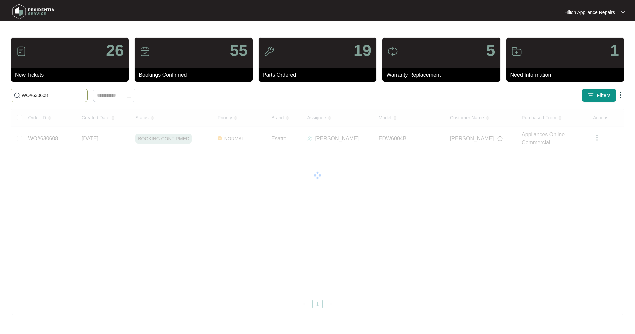
drag, startPoint x: 59, startPoint y: 97, endPoint x: -29, endPoint y: 91, distance: 88.3
click at [0, 91] on html "Hilton Appliance Repairs Hilton App... 26 New Tickets 55 Bookings Confirmed 19 …" at bounding box center [317, 167] width 635 height 334
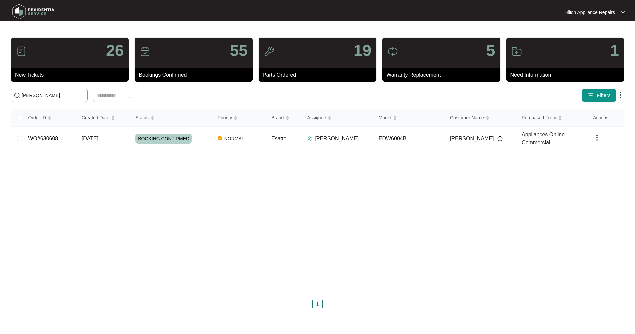
type input "[PERSON_NAME]"
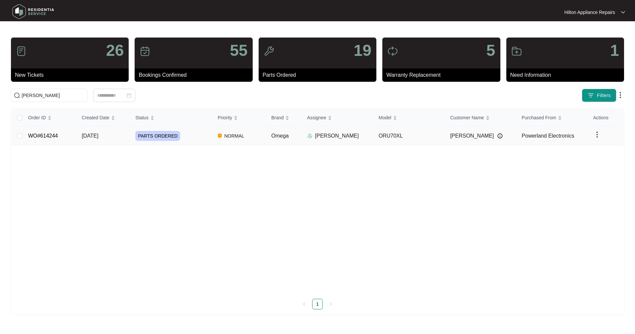
click at [54, 139] on td "WO#614244" at bounding box center [49, 136] width 53 height 19
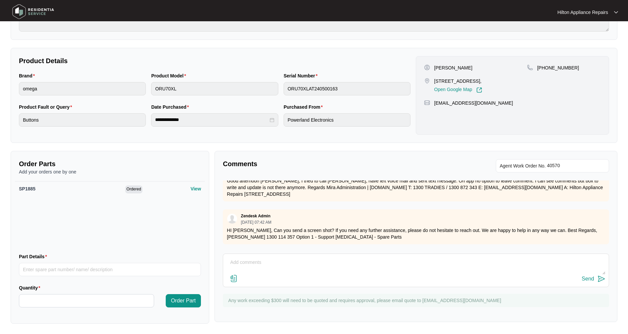
scroll to position [754, 0]
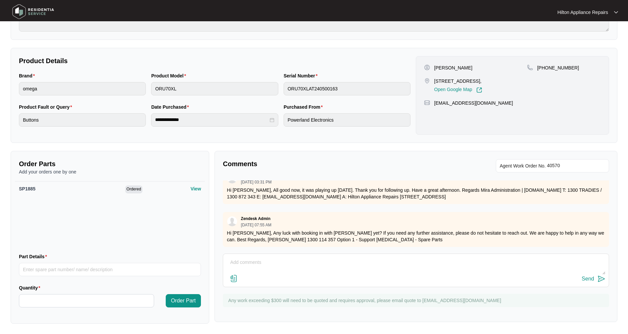
click at [237, 269] on textarea at bounding box center [416, 265] width 379 height 17
paste textarea "[PERSON_NAME] is away for work"
type textarea "[PERSON_NAME] is away for work - he will contact us when he is back in town ear…"
click at [592, 279] on div "Send" at bounding box center [588, 279] width 12 height 6
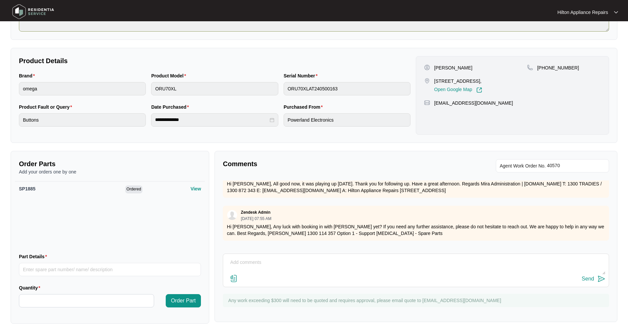
scroll to position [0, 0]
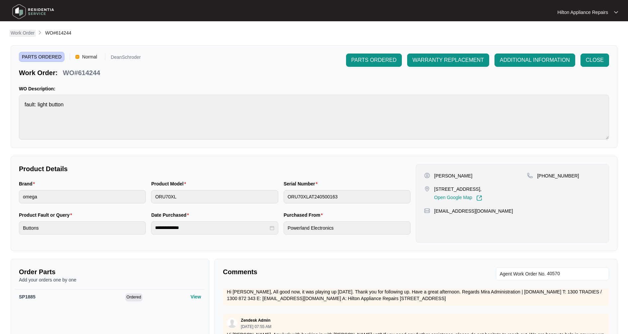
click at [27, 35] on p "Work Order" at bounding box center [23, 33] width 24 height 7
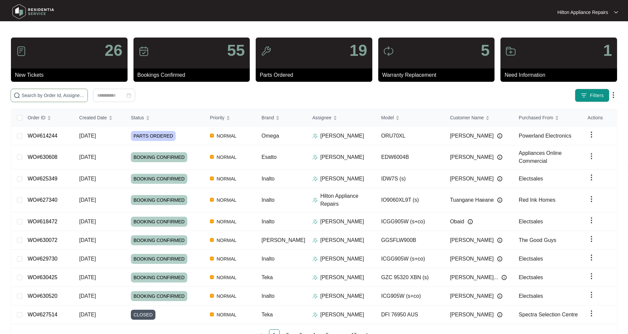
click at [36, 94] on input "text" at bounding box center [53, 95] width 63 height 7
click at [38, 96] on input "WO#" at bounding box center [53, 95] width 63 height 7
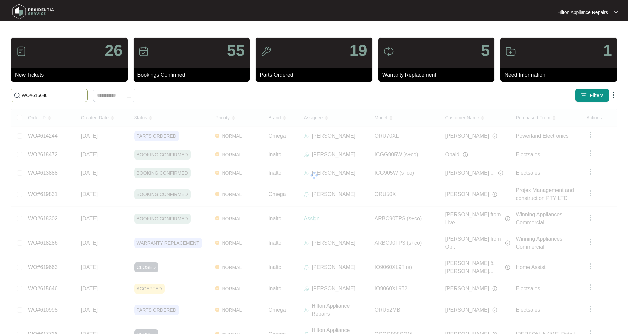
type input "WO#615646"
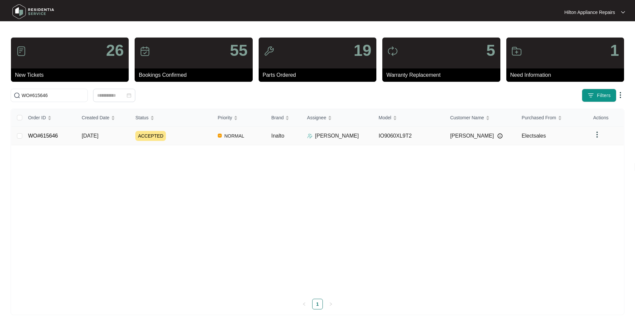
click at [43, 135] on link "WO#615646" at bounding box center [43, 136] width 30 height 6
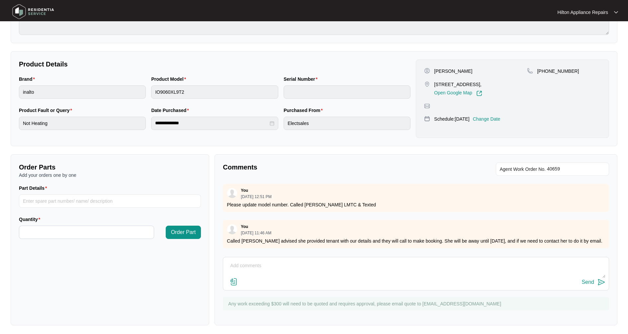
scroll to position [107, 0]
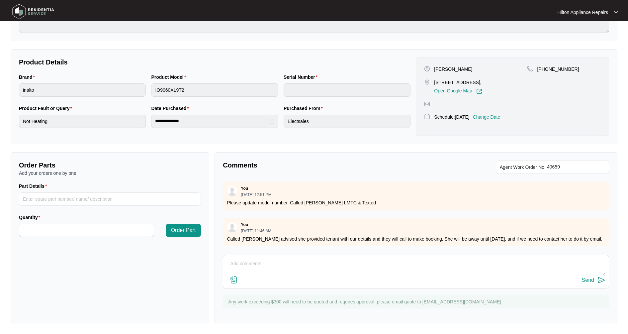
click at [250, 266] on textarea at bounding box center [416, 266] width 379 height 17
type textarea "P"
click at [46, 197] on input "Part Details" at bounding box center [110, 198] width 182 height 13
type input "Clock Board"
click at [40, 228] on input "Quantity" at bounding box center [86, 230] width 135 height 13
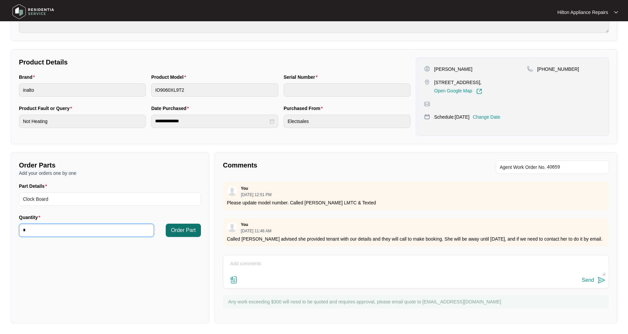
type input "*"
click at [190, 229] on span "Order Part" at bounding box center [183, 230] width 25 height 8
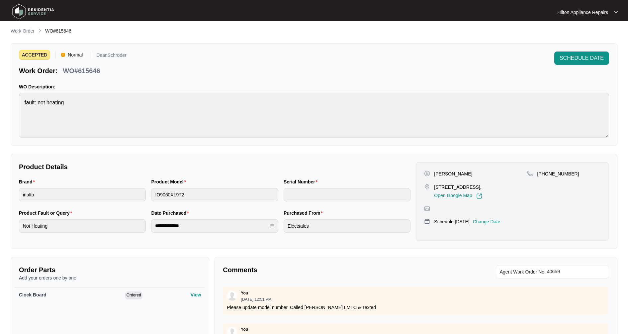
scroll to position [0, 0]
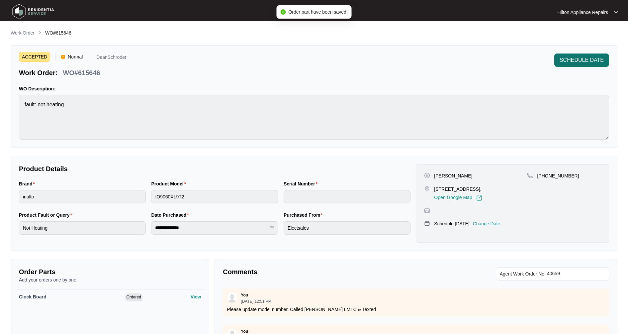
click at [590, 60] on span "SCHEDULE DATE" at bounding box center [582, 60] width 44 height 8
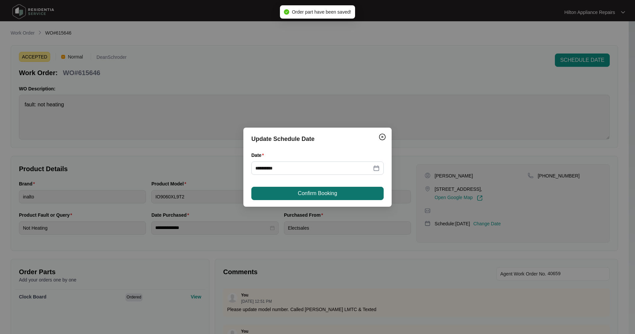
click at [313, 193] on span "Confirm Booking" at bounding box center [317, 193] width 39 height 8
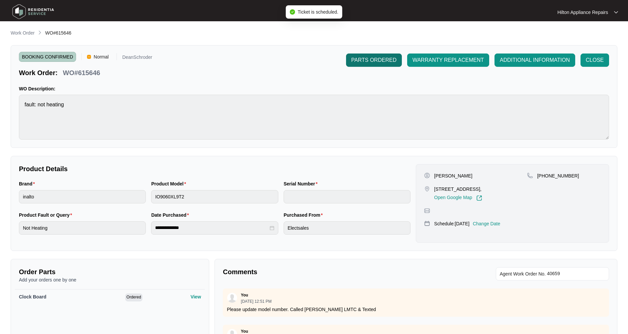
click at [371, 62] on span "PARTS ORDERED" at bounding box center [374, 60] width 45 height 8
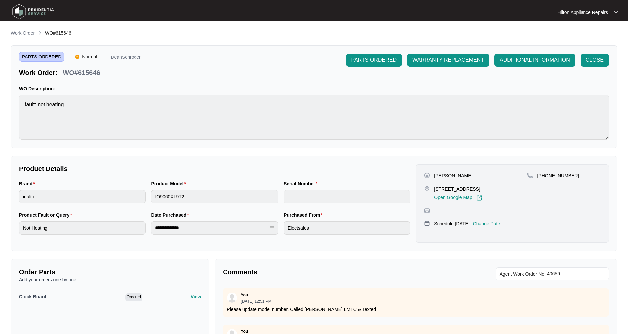
click at [16, 32] on p "Work Order" at bounding box center [23, 33] width 24 height 7
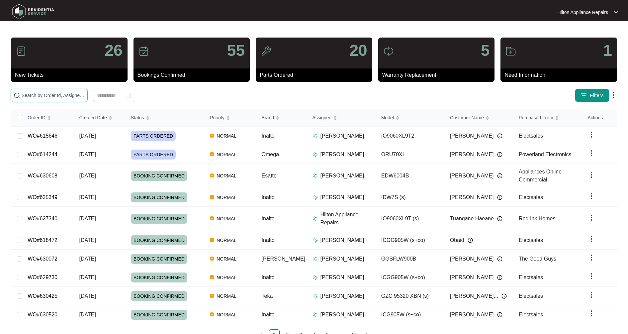
click at [52, 95] on input "text" at bounding box center [53, 95] width 63 height 7
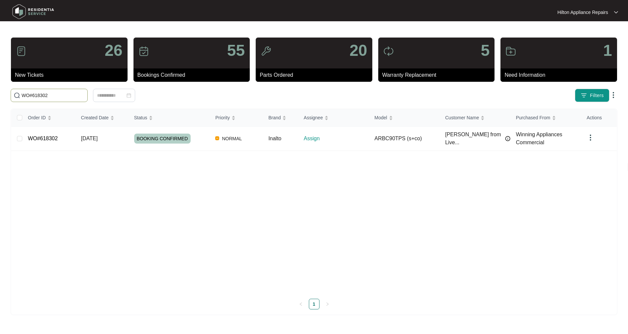
type input "WO#618302"
click at [46, 145] on td "WO#618302" at bounding box center [49, 139] width 53 height 24
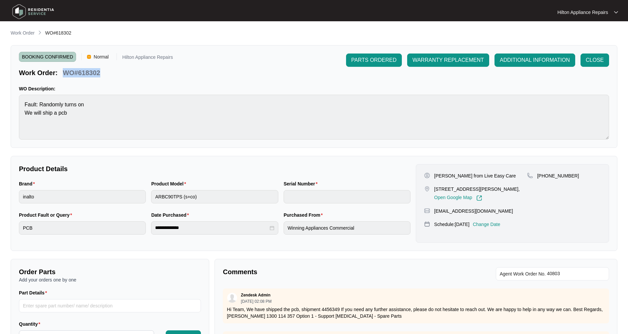
drag, startPoint x: 105, startPoint y: 72, endPoint x: 60, endPoint y: 75, distance: 44.3
click at [60, 75] on div "Work Order: WO#618302" at bounding box center [96, 72] width 154 height 12
copy p "WO#618302"
click at [21, 34] on p "Work Order" at bounding box center [23, 33] width 24 height 7
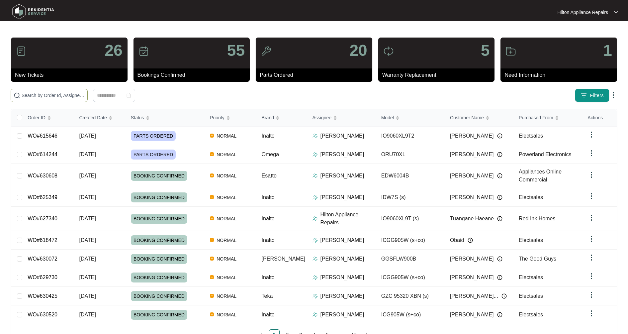
click at [60, 96] on input "text" at bounding box center [53, 95] width 63 height 7
paste input "WO#618302"
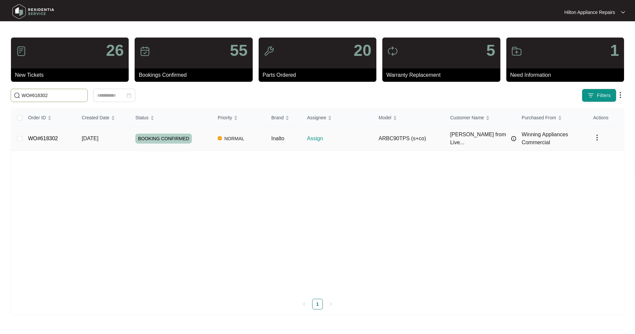
type input "WO#618302"
click at [145, 96] on span "Re-assign Selected Tickets" at bounding box center [131, 95] width 64 height 8
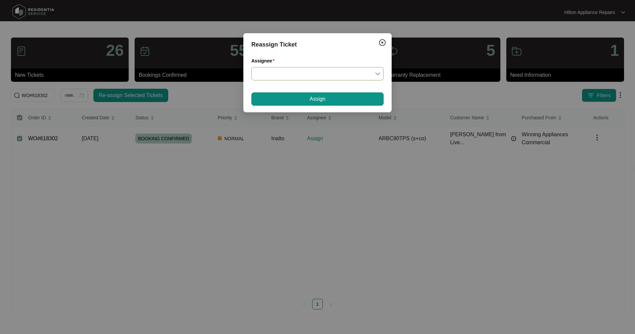
click at [285, 79] on input "Assignee" at bounding box center [317, 73] width 124 height 13
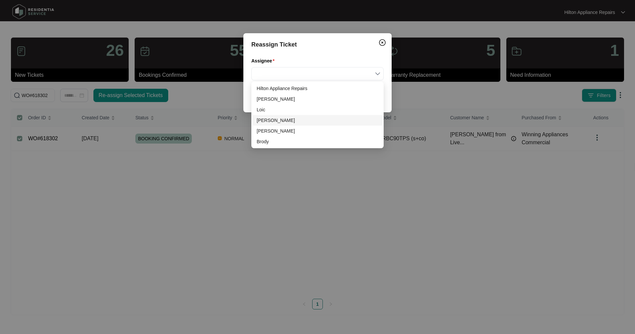
click at [271, 120] on div "[PERSON_NAME]" at bounding box center [317, 120] width 122 height 7
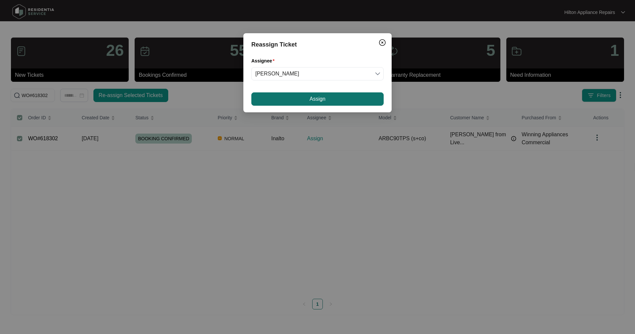
click at [285, 95] on button "Assign" at bounding box center [317, 98] width 132 height 13
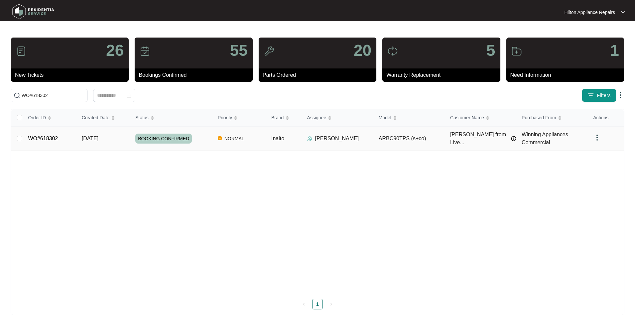
click at [58, 140] on td "WO#618302" at bounding box center [49, 139] width 53 height 24
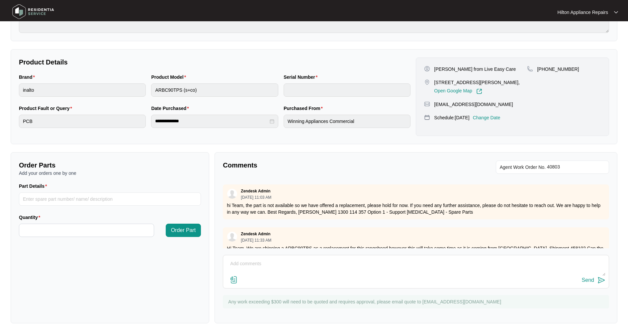
scroll to position [240, 0]
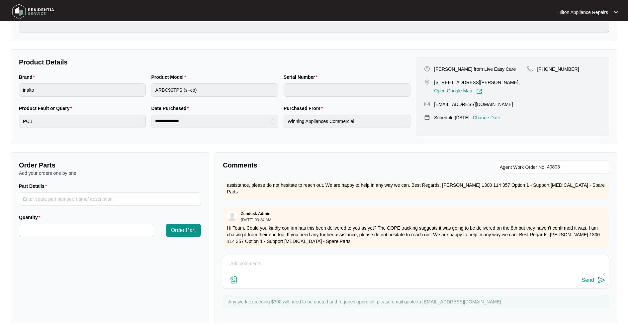
click at [248, 263] on textarea at bounding box center [416, 266] width 379 height 17
drag, startPoint x: 246, startPoint y: 266, endPoint x: 289, endPoint y: 274, distance: 44.0
click at [289, 274] on textarea "Rnaghood has" at bounding box center [416, 266] width 379 height 17
drag, startPoint x: 269, startPoint y: 266, endPoint x: 208, endPoint y: 263, distance: 61.2
click at [208, 263] on div "Order Parts Add your orders one by one Part Details Quantity Order Part Comment…" at bounding box center [314, 237] width 612 height 171
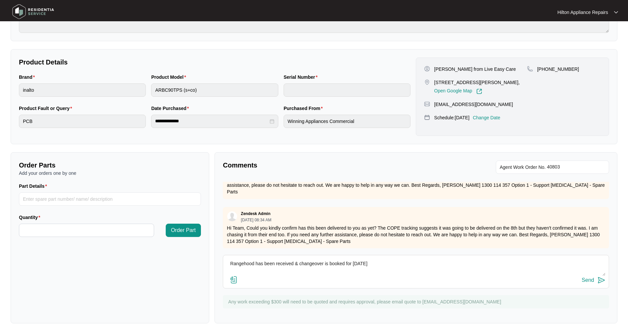
type textarea "Rangehood has been received & changeover is booked for [DATE]"
click at [593, 280] on div "Send" at bounding box center [588, 280] width 12 height 6
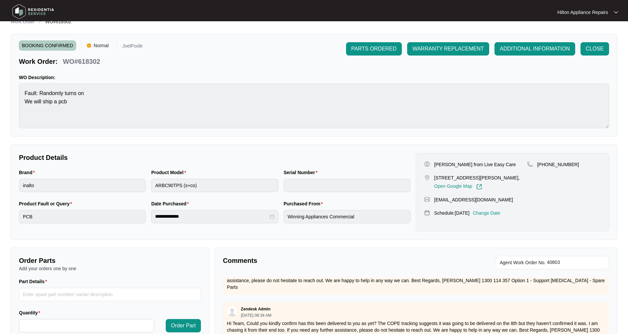
scroll to position [0, 0]
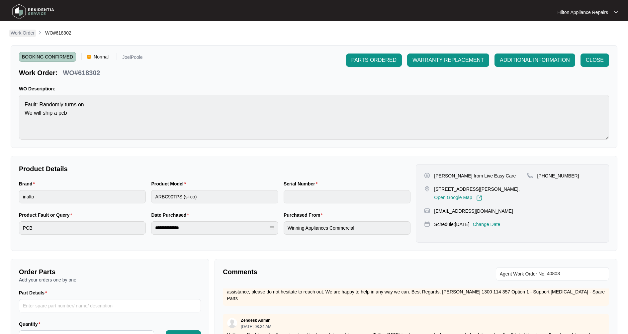
click at [22, 37] on link "Work Order" at bounding box center [22, 33] width 27 height 7
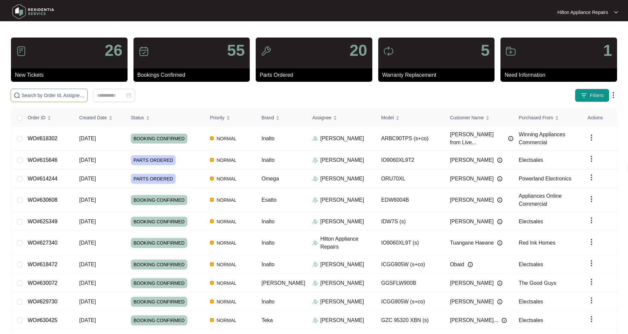
click at [44, 94] on input "text" at bounding box center [53, 95] width 63 height 7
type input "WO#629730"
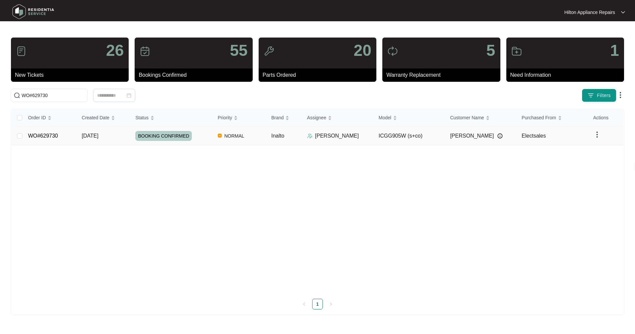
click at [57, 138] on link "WO#629730" at bounding box center [43, 136] width 30 height 6
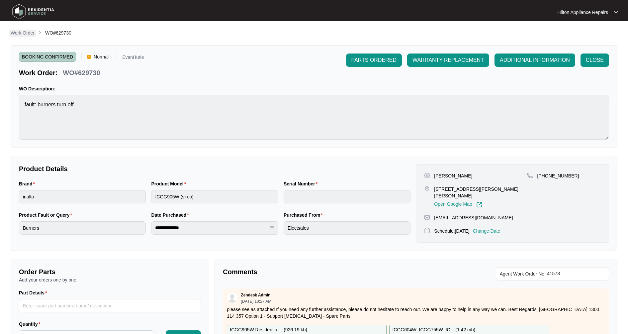
click at [31, 37] on link "Work Order" at bounding box center [22, 33] width 27 height 7
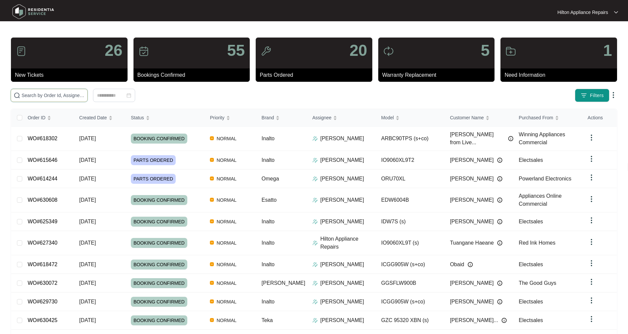
click at [60, 94] on input "text" at bounding box center [53, 95] width 63 height 7
type input "WO#631261"
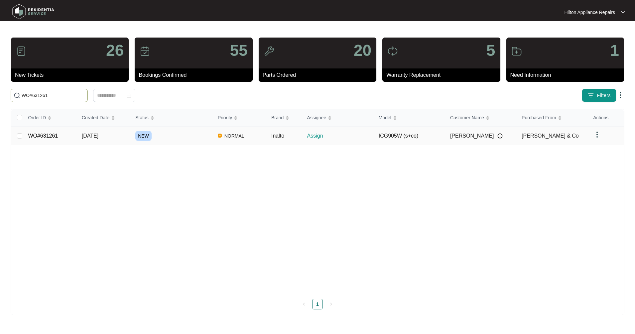
click at [53, 142] on td "WO#631261" at bounding box center [49, 136] width 53 height 19
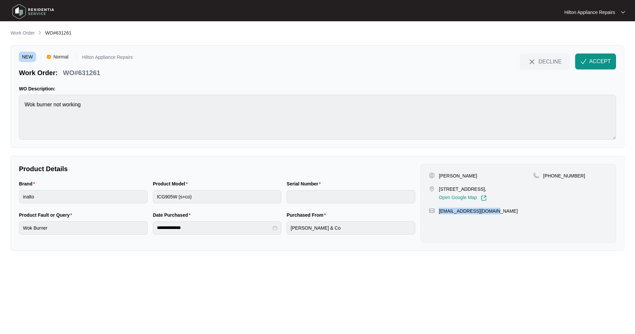
drag, startPoint x: 495, startPoint y: 210, endPoint x: 439, endPoint y: 212, distance: 56.8
click at [439, 212] on div "[EMAIL_ADDRESS][DOMAIN_NAME]" at bounding box center [518, 211] width 179 height 7
copy p "[EMAIL_ADDRESS][DOMAIN_NAME]"
click at [146, 198] on div "Brand inalto Product Model ICG905W (s+co) Serial Number" at bounding box center [216, 195] width 401 height 31
click at [590, 58] on span "ACCEPT" at bounding box center [600, 61] width 22 height 8
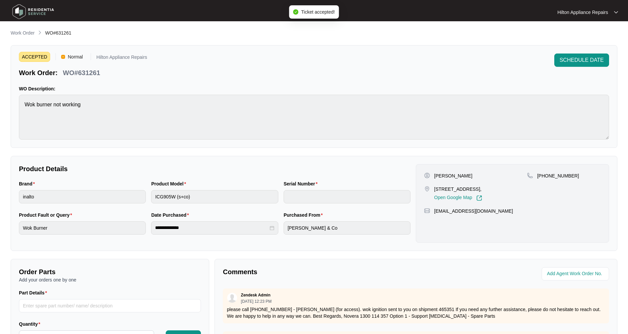
click at [31, 38] on div "**********" at bounding box center [314, 229] width 607 height 401
click at [28, 34] on p "Work Order" at bounding box center [23, 33] width 24 height 7
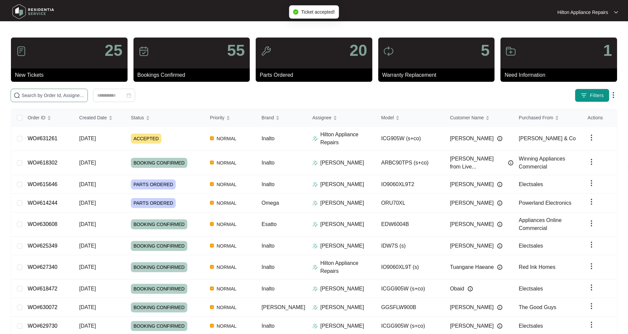
click at [58, 93] on input "text" at bounding box center [53, 95] width 63 height 7
type input "WO#631350"
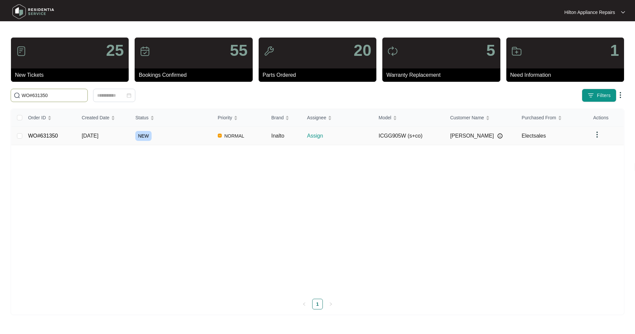
click at [45, 136] on link "WO#631350" at bounding box center [43, 136] width 30 height 6
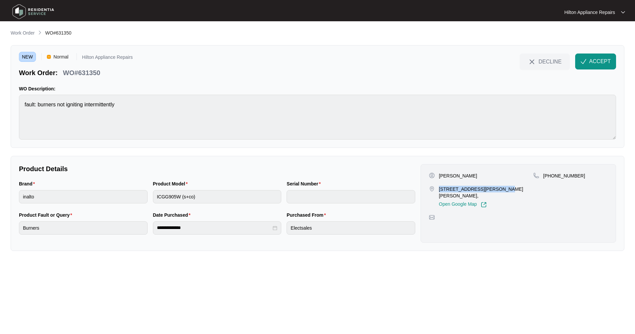
drag, startPoint x: 492, startPoint y: 187, endPoint x: 437, endPoint y: 189, distance: 55.2
click at [437, 189] on div "[STREET_ADDRESS][PERSON_NAME][PERSON_NAME], Open Google Map" at bounding box center [481, 197] width 104 height 22
copy p "12 [PERSON_NAME] Retreat Hillarys"
click at [596, 60] on span "ACCEPT" at bounding box center [600, 61] width 22 height 8
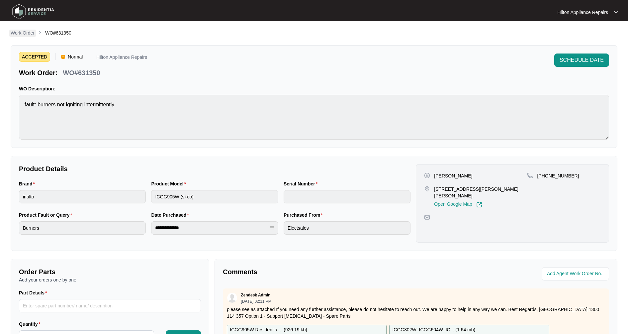
click at [22, 32] on p "Work Order" at bounding box center [23, 33] width 24 height 7
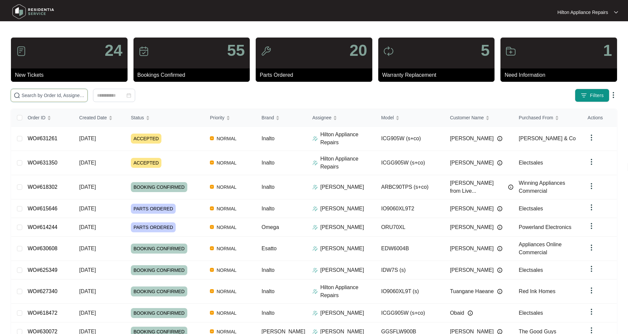
click at [42, 95] on input "text" at bounding box center [53, 95] width 63 height 7
type input "WO#631376"
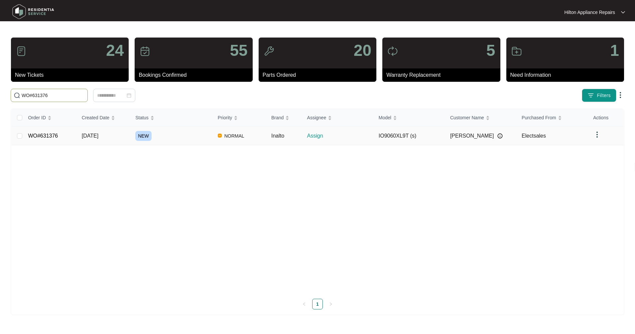
click at [55, 139] on td "WO#631376" at bounding box center [49, 136] width 53 height 19
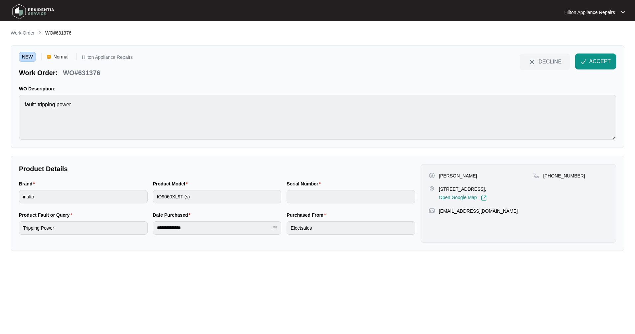
drag, startPoint x: 502, startPoint y: 190, endPoint x: 436, endPoint y: 188, distance: 66.1
click at [436, 188] on div "[STREET_ADDRESS], Open Google Map" at bounding box center [481, 193] width 104 height 15
copy div "[STREET_ADDRESS]"
drag, startPoint x: 490, startPoint y: 212, endPoint x: 438, endPoint y: 212, distance: 52.5
click at [438, 212] on div "[EMAIL_ADDRESS][DOMAIN_NAME]" at bounding box center [518, 211] width 179 height 7
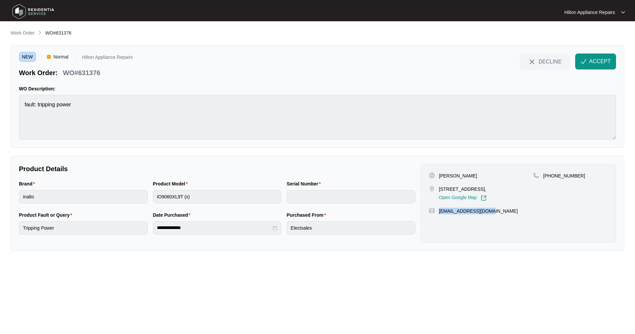
copy p "[EMAIL_ADDRESS][DOMAIN_NAME]"
click at [152, 197] on div "Product Model IO9060XL9T (s)" at bounding box center [217, 195] width 134 height 31
click at [594, 61] on span "ACCEPT" at bounding box center [600, 61] width 22 height 8
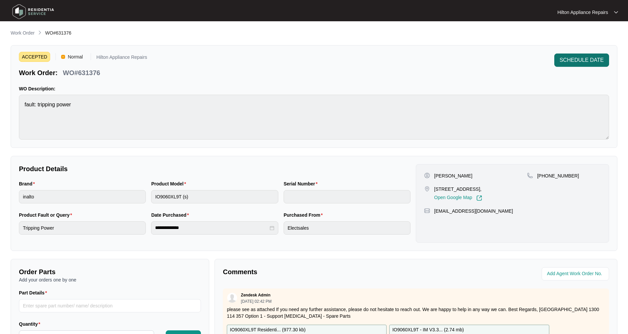
click at [572, 58] on span "SCHEDULE DATE" at bounding box center [582, 60] width 44 height 8
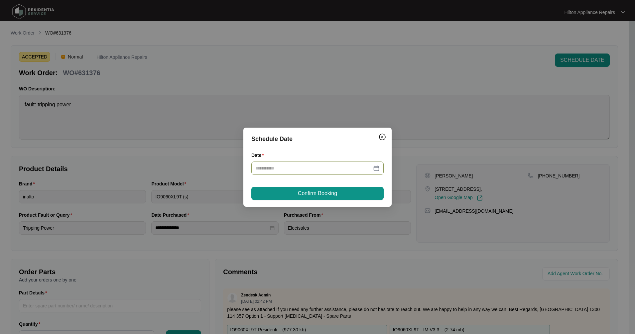
click at [378, 169] on div at bounding box center [317, 167] width 124 height 7
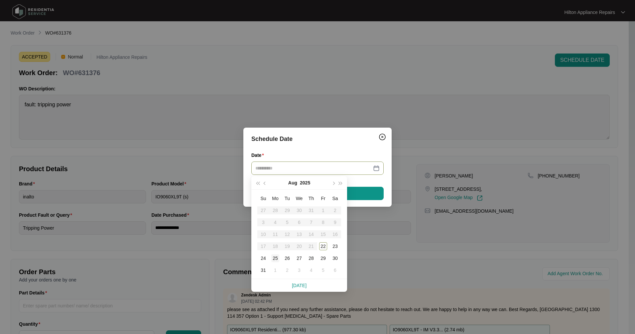
type input "**********"
click at [274, 258] on div "25" at bounding box center [275, 258] width 8 height 8
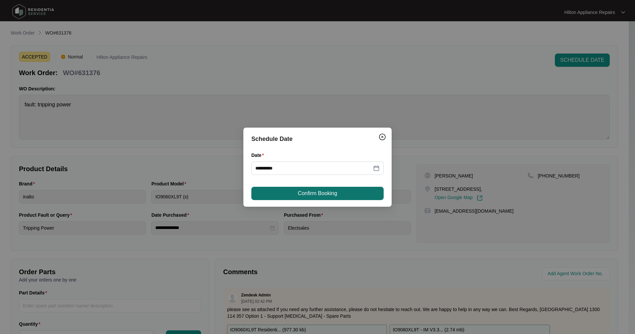
click at [311, 195] on span "Confirm Booking" at bounding box center [317, 193] width 39 height 8
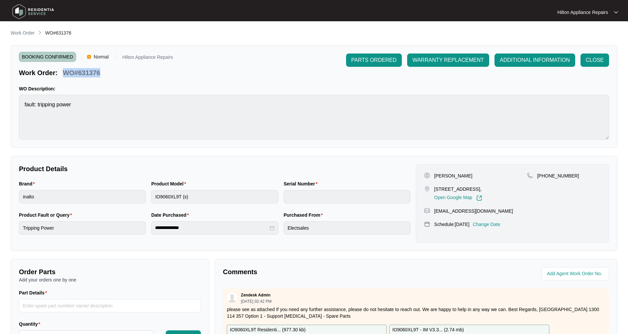
drag, startPoint x: 102, startPoint y: 74, endPoint x: 65, endPoint y: 73, distance: 36.9
click at [65, 73] on div "WO#631376" at bounding box center [81, 72] width 43 height 12
copy p "WO#631376"
click at [27, 32] on p "Work Order" at bounding box center [23, 33] width 24 height 7
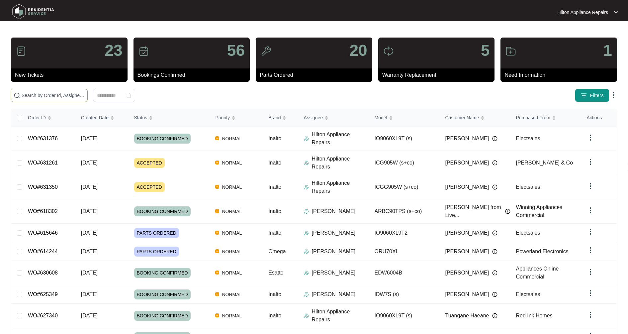
click at [51, 92] on input "text" at bounding box center [53, 95] width 63 height 7
paste input "WO#631376"
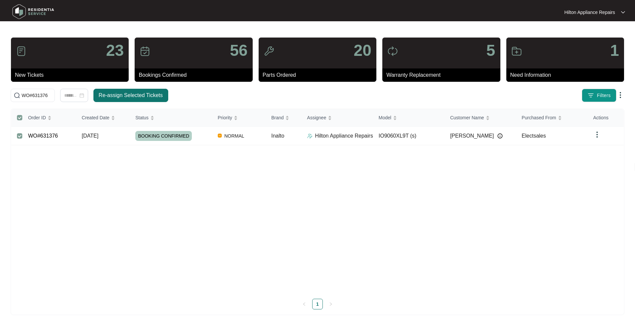
click at [146, 95] on span "Re-assign Selected Tickets" at bounding box center [131, 95] width 64 height 8
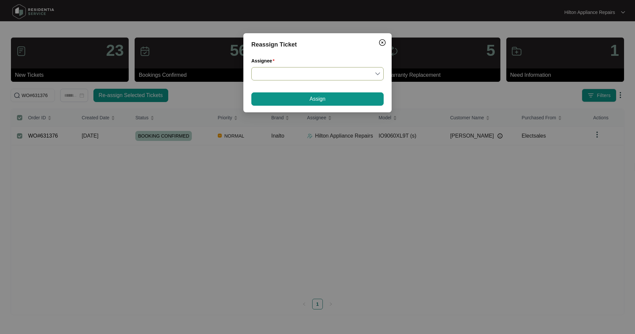
click at [270, 75] on input "Assignee" at bounding box center [317, 73] width 124 height 13
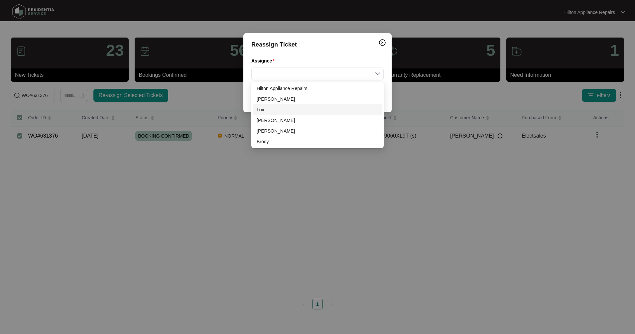
click at [272, 107] on div "Loic" at bounding box center [317, 109] width 122 height 7
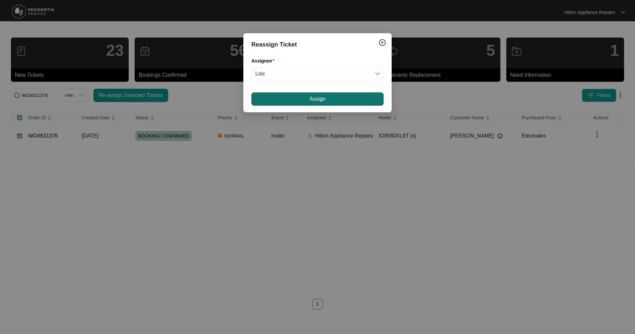
click at [277, 101] on button "Assign" at bounding box center [317, 98] width 132 height 13
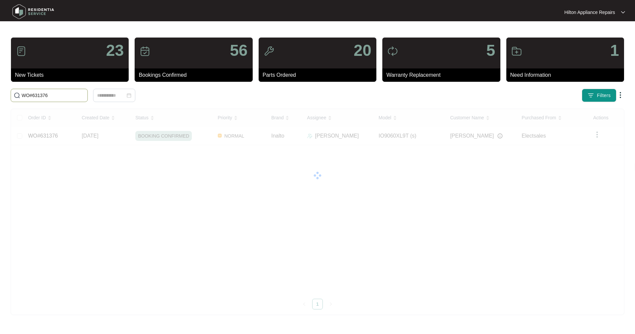
drag, startPoint x: 60, startPoint y: 92, endPoint x: -3, endPoint y: 88, distance: 62.9
click at [0, 88] on html "Hilton Appliance Repairs Hilton App... 23 New Tickets 56 Bookings Confirmed 20 …" at bounding box center [317, 167] width 635 height 334
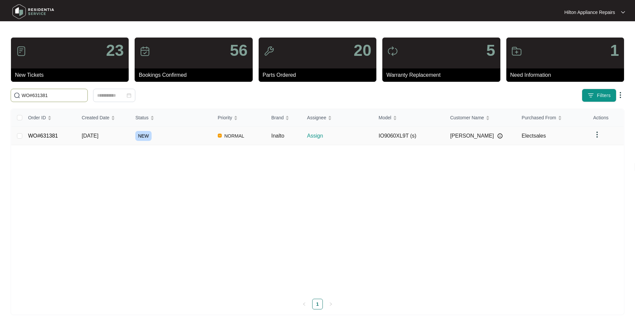
type input "WO#631381"
click at [41, 141] on td "WO#631381" at bounding box center [49, 136] width 53 height 19
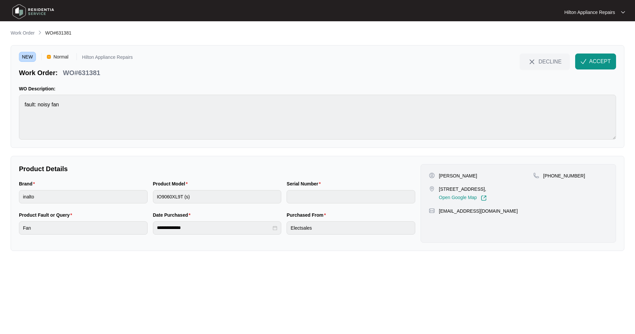
drag, startPoint x: 490, startPoint y: 189, endPoint x: 439, endPoint y: 190, distance: 51.5
click at [439, 190] on p "[STREET_ADDRESS]," at bounding box center [463, 189] width 48 height 7
drag, startPoint x: 510, startPoint y: 210, endPoint x: 435, endPoint y: 213, distance: 75.8
click at [435, 213] on div "[EMAIL_ADDRESS][DOMAIN_NAME]" at bounding box center [518, 211] width 179 height 7
click at [21, 35] on p "Work Order" at bounding box center [23, 33] width 24 height 7
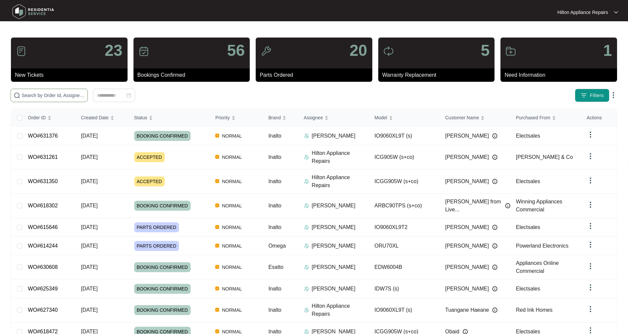
click at [50, 96] on input "text" at bounding box center [53, 95] width 63 height 7
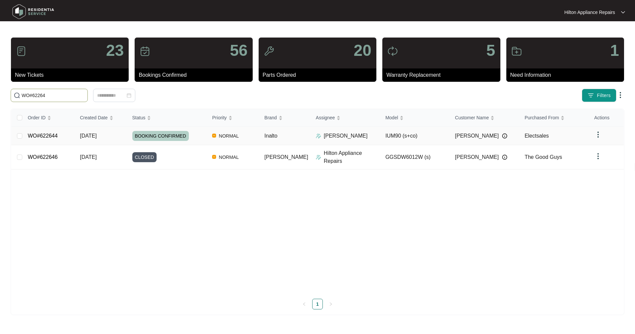
type input "WO#62264"
click at [37, 136] on link "WO#622644" at bounding box center [43, 136] width 30 height 6
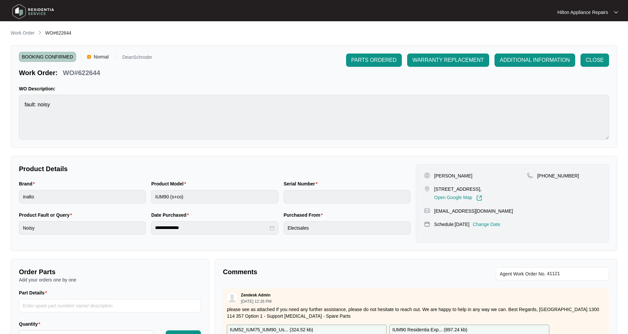
click at [500, 228] on p "Change Date" at bounding box center [487, 224] width 28 height 7
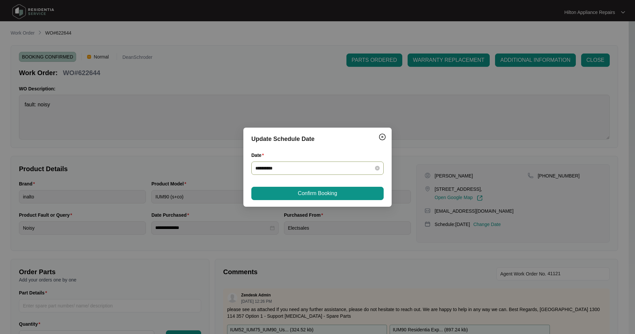
click at [290, 170] on input "**********" at bounding box center [313, 167] width 116 height 7
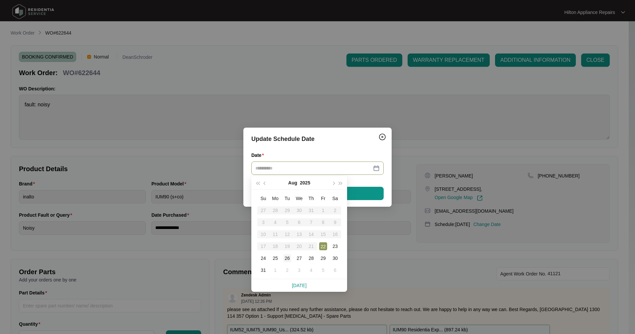
type input "**********"
click at [287, 262] on td "26" at bounding box center [287, 258] width 12 height 12
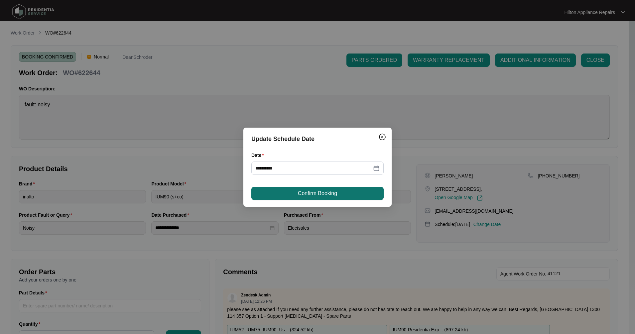
click at [328, 195] on span "Confirm Booking" at bounding box center [317, 193] width 39 height 8
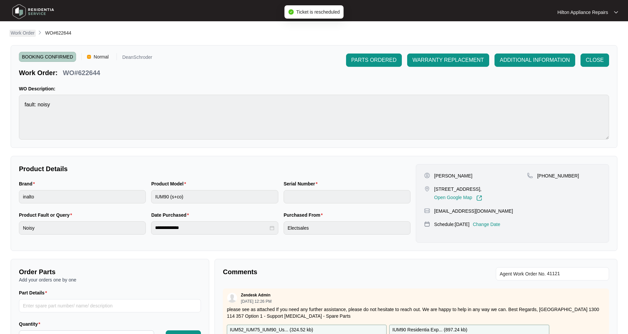
click at [27, 33] on p "Work Order" at bounding box center [23, 33] width 24 height 7
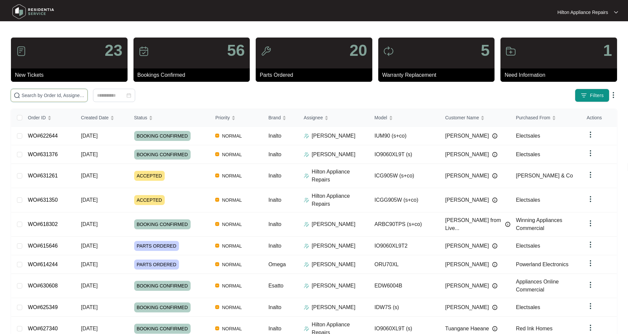
click at [50, 92] on input "text" at bounding box center [53, 95] width 63 height 7
click at [40, 96] on input "text" at bounding box center [53, 95] width 63 height 7
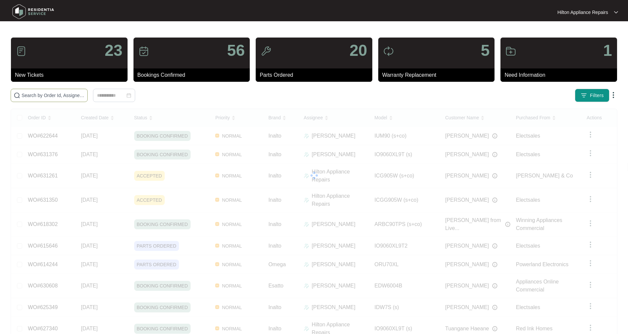
click at [48, 95] on input "text" at bounding box center [53, 95] width 63 height 7
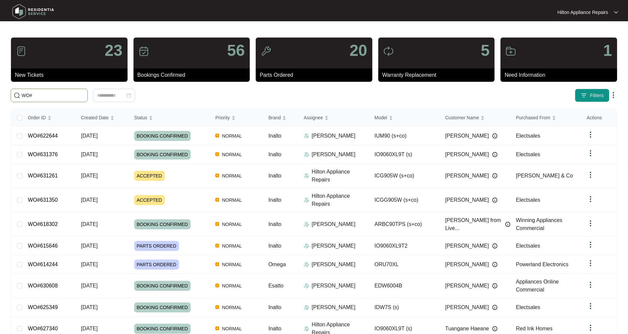
click at [52, 96] on input "WO#" at bounding box center [53, 95] width 63 height 7
click at [65, 99] on input "WO#" at bounding box center [53, 95] width 63 height 7
type input "WO#629119"
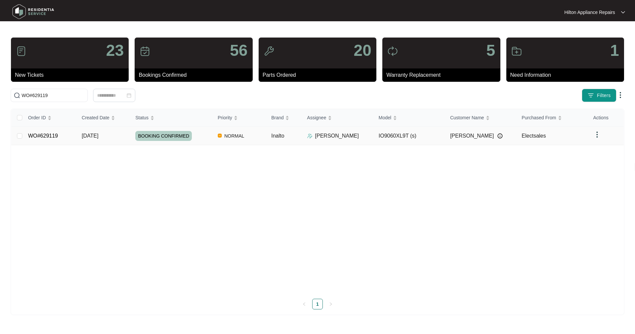
click at [33, 138] on link "WO#629119" at bounding box center [43, 136] width 30 height 6
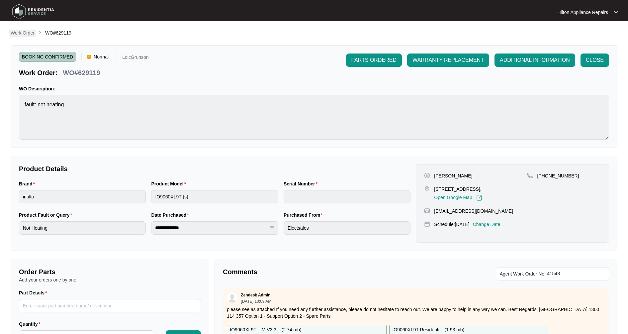
click at [31, 37] on link "Work Order" at bounding box center [22, 33] width 27 height 7
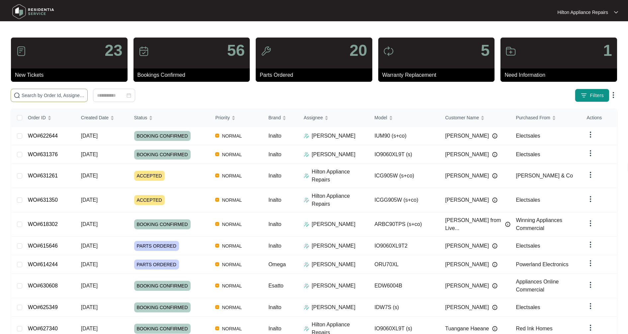
click at [66, 95] on input "text" at bounding box center [53, 95] width 63 height 7
click at [58, 99] on input "WO#" at bounding box center [53, 95] width 63 height 7
type input "WO#622644"
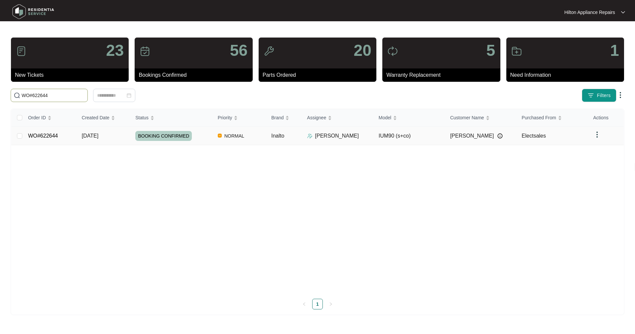
click at [40, 134] on link "WO#622644" at bounding box center [43, 136] width 30 height 6
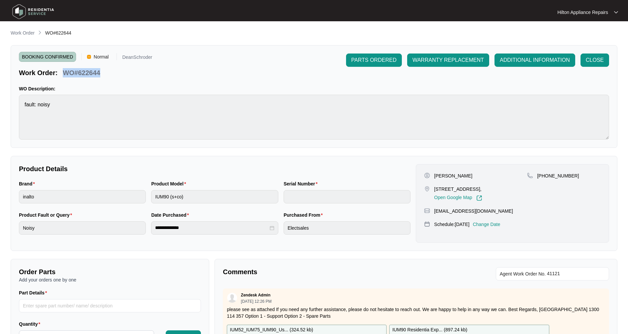
drag, startPoint x: 105, startPoint y: 72, endPoint x: 65, endPoint y: 72, distance: 39.9
click at [65, 72] on div "Work Order: WO#622644" at bounding box center [85, 72] width 133 height 12
click at [20, 33] on p "Work Order" at bounding box center [23, 33] width 24 height 7
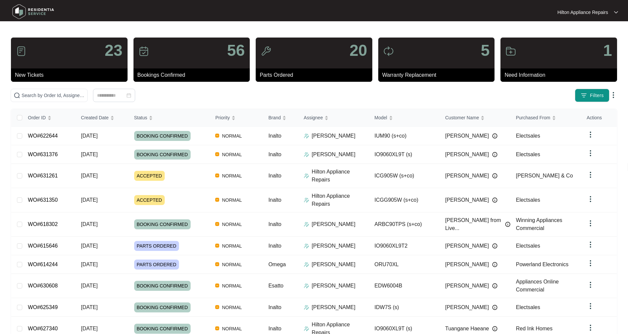
click at [50, 88] on div "23 New Tickets 56 Bookings Confirmed 20 Parts Ordered 5 Warranty Replacement 1 …" at bounding box center [314, 199] width 607 height 325
click at [49, 96] on input "text" at bounding box center [53, 95] width 63 height 7
paste input "WO#622644"
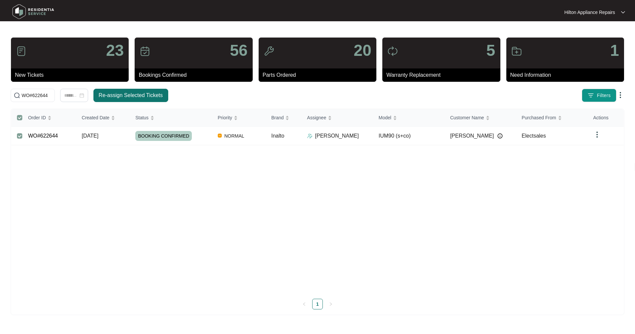
click at [150, 98] on span "Re-assign Selected Tickets" at bounding box center [131, 95] width 64 height 8
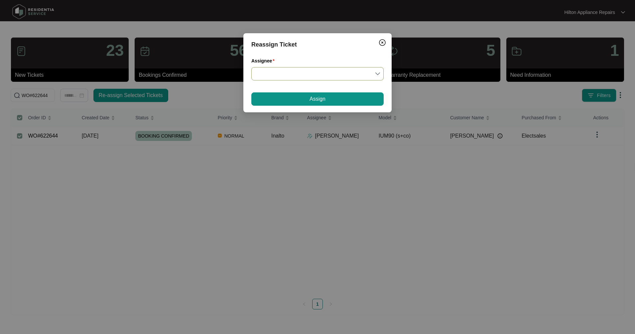
click at [287, 75] on input "Assignee" at bounding box center [317, 73] width 124 height 13
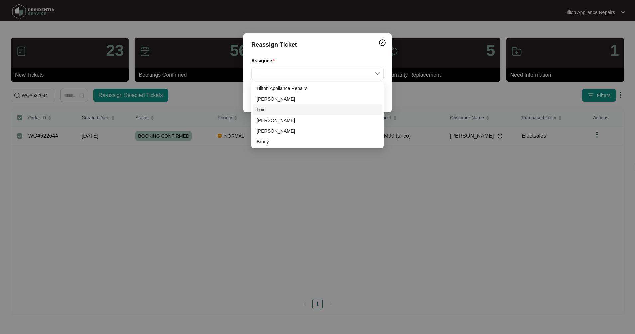
click at [263, 111] on div "Loic" at bounding box center [317, 109] width 122 height 7
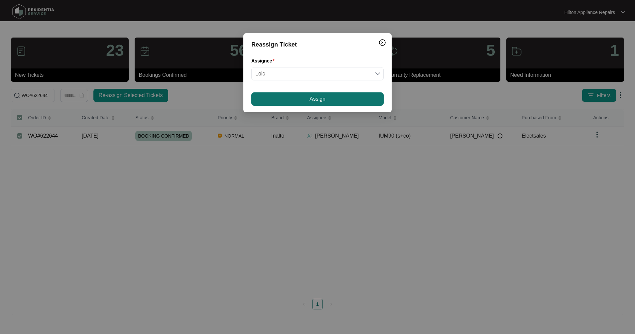
click at [308, 101] on button "Assign" at bounding box center [317, 98] width 132 height 13
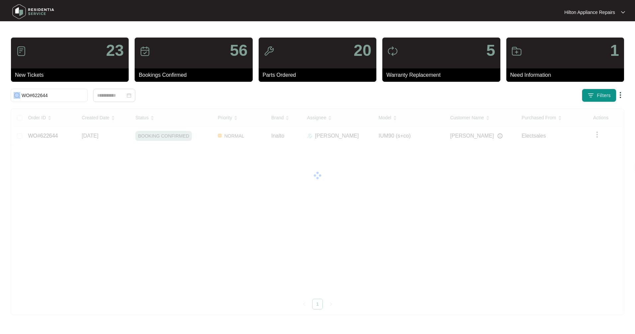
drag, startPoint x: 62, startPoint y: 91, endPoint x: -10, endPoint y: 97, distance: 72.0
click at [0, 97] on html "Hilton Appliance Repairs Hilton App... 23 New Tickets 56 Bookings Confirmed 20 …" at bounding box center [317, 167] width 635 height 334
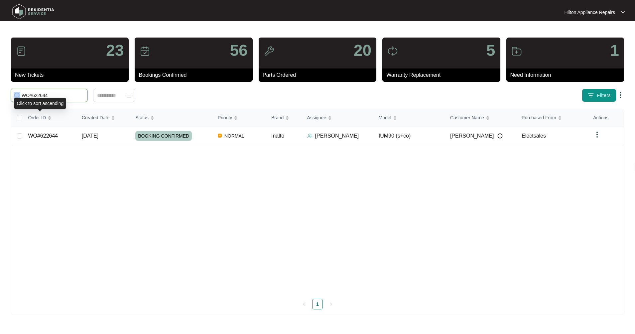
click at [56, 94] on input "WO#622644" at bounding box center [53, 95] width 63 height 7
drag, startPoint x: 56, startPoint y: 96, endPoint x: 34, endPoint y: 94, distance: 22.4
click at [34, 94] on input "WO#622644" at bounding box center [53, 95] width 63 height 7
type input "WO#631381"
click at [56, 136] on link "WO#631381" at bounding box center [43, 136] width 30 height 6
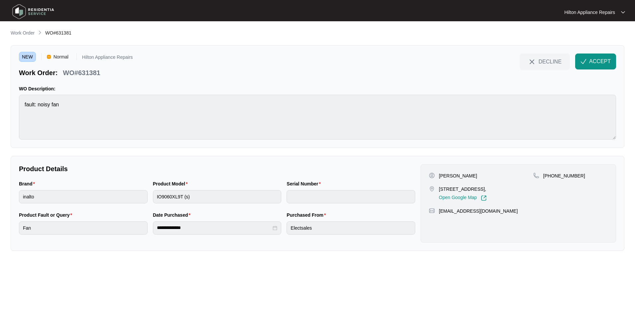
drag, startPoint x: 494, startPoint y: 188, endPoint x: 163, endPoint y: 182, distance: 330.3
click at [486, 188] on p "[STREET_ADDRESS]," at bounding box center [463, 189] width 48 height 7
click at [151, 197] on div "Product Model IO9060XL9T (s)" at bounding box center [217, 195] width 134 height 31
click at [585, 63] on img "button" at bounding box center [583, 61] width 6 height 6
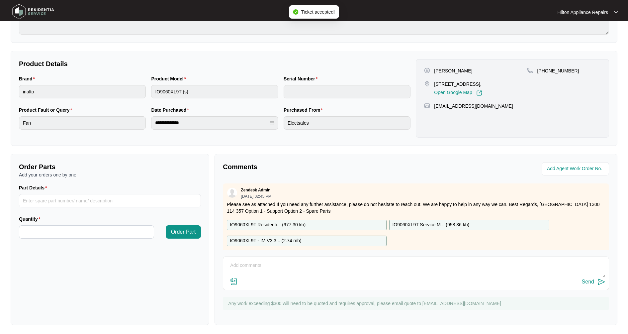
scroll to position [107, 0]
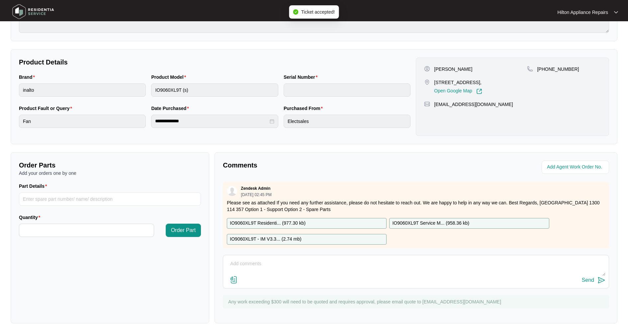
click at [243, 262] on textarea at bounding box center [416, 266] width 379 height 17
type textarea "Called LMTC & Texted"
click at [589, 278] on div "Send" at bounding box center [588, 280] width 12 height 6
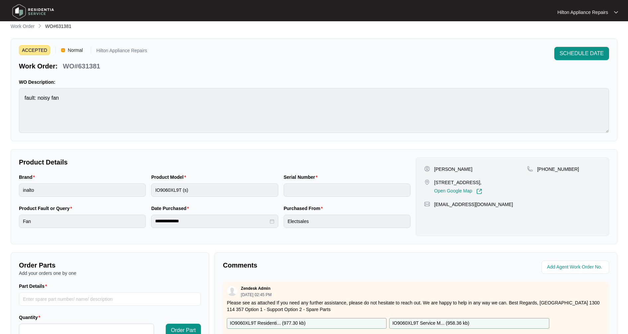
scroll to position [0, 0]
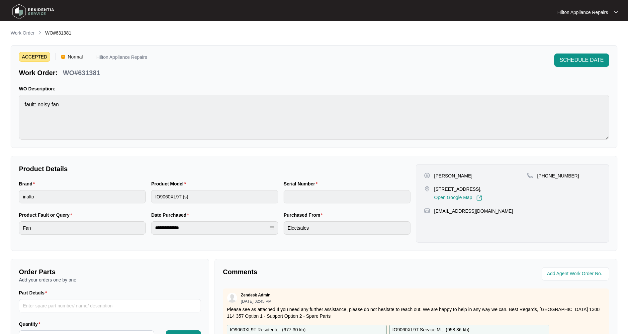
click at [26, 28] on main "**********" at bounding box center [314, 220] width 628 height 441
click at [27, 33] on p "Work Order" at bounding box center [23, 33] width 24 height 7
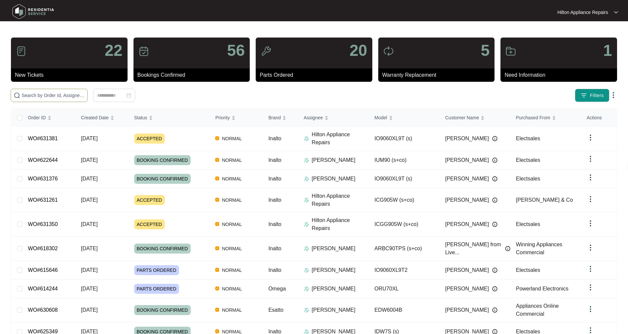
click at [59, 92] on input "text" at bounding box center [53, 95] width 63 height 7
type input "WO#613888"
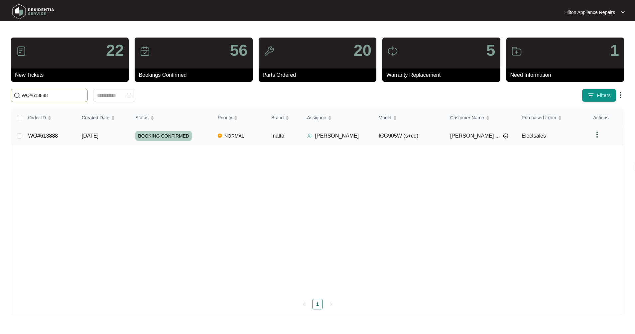
click at [86, 138] on span "[DATE]" at bounding box center [90, 136] width 17 height 6
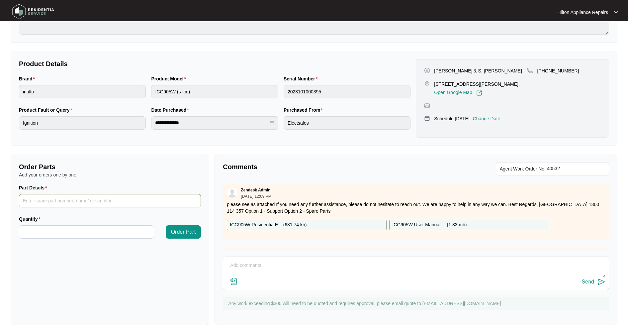
scroll to position [107, 0]
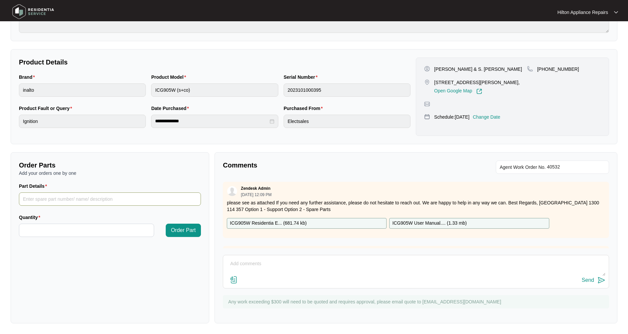
click at [55, 198] on input "Part Details" at bounding box center [110, 198] width 182 height 13
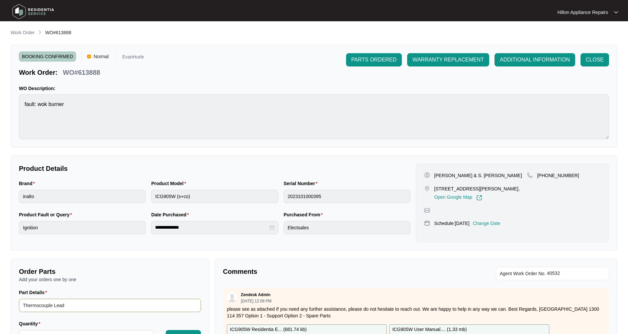
scroll to position [0, 0]
type input "Thermocouple Lead for wok"
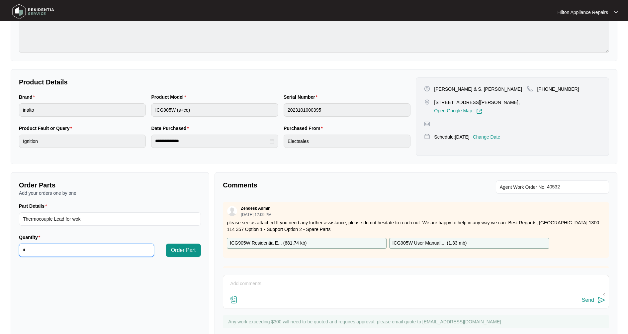
scroll to position [107, 0]
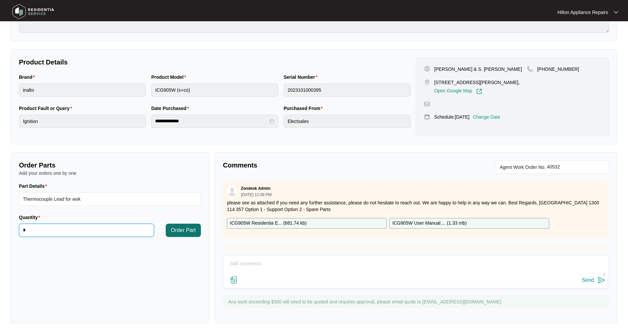
type input "*"
click at [179, 228] on span "Order Part" at bounding box center [183, 230] width 25 height 8
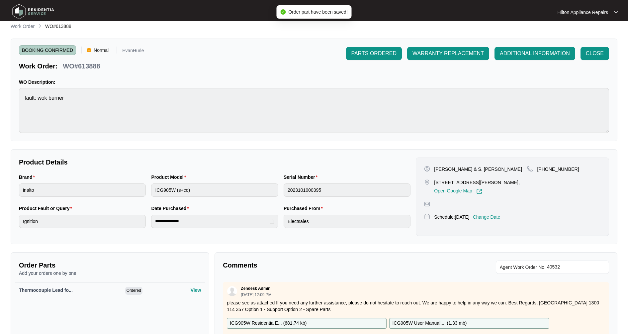
scroll to position [0, 0]
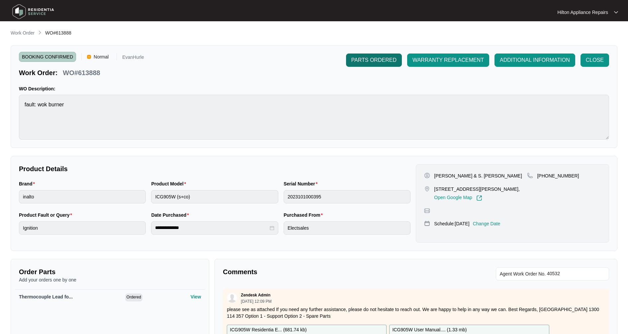
click at [370, 64] on button "PARTS ORDERED" at bounding box center [374, 59] width 56 height 13
click at [33, 36] on p "Work Order" at bounding box center [23, 33] width 24 height 7
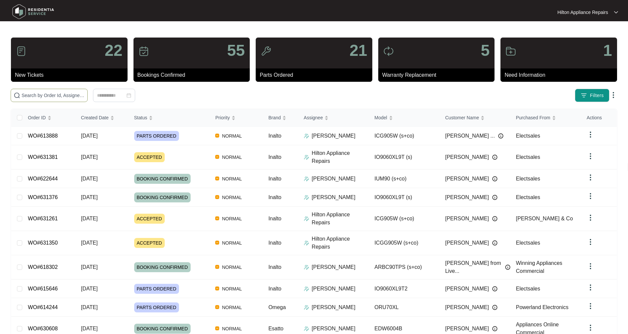
click at [54, 94] on input "text" at bounding box center [53, 95] width 63 height 7
click at [62, 96] on input "WO#" at bounding box center [53, 95] width 63 height 7
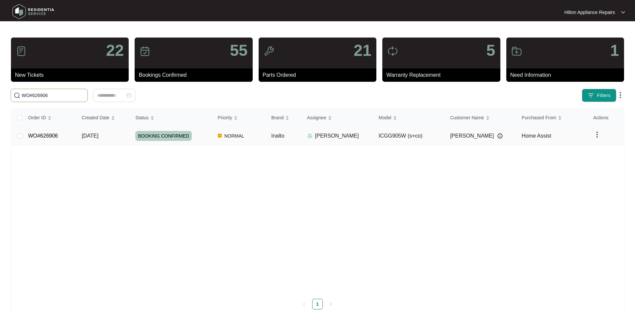
type input "WO#626906"
click at [51, 139] on link "WO#626906" at bounding box center [43, 136] width 30 height 6
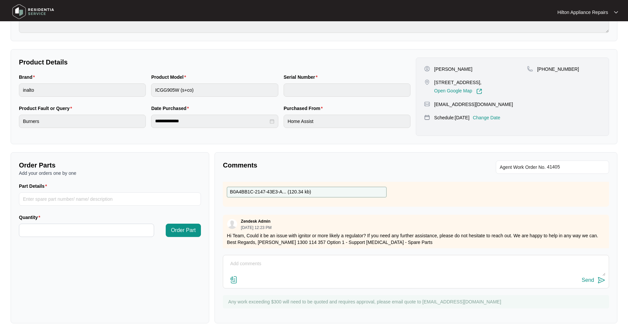
scroll to position [189, 0]
click at [67, 201] on input "Part Details" at bounding box center [110, 198] width 182 height 13
type input "Regulator"
click at [57, 226] on input "Quantity" at bounding box center [86, 230] width 135 height 13
type input "*"
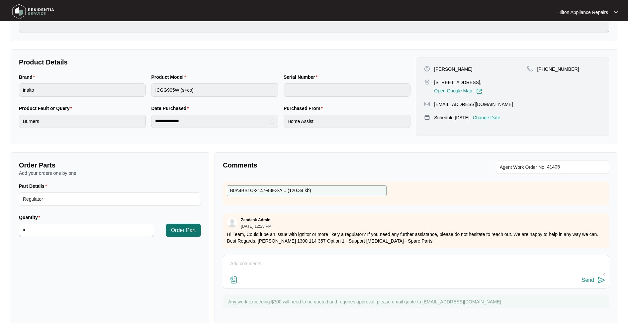
click at [177, 229] on span "Order Part" at bounding box center [183, 230] width 25 height 8
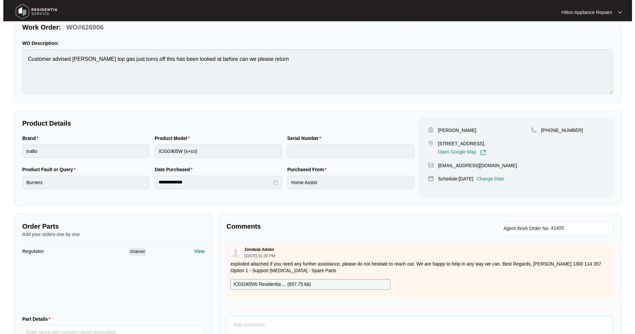
scroll to position [0, 0]
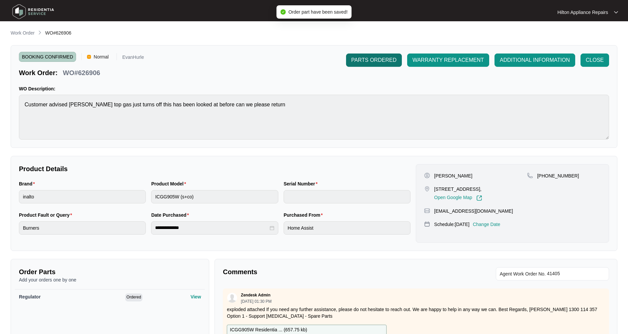
click at [362, 63] on span "PARTS ORDERED" at bounding box center [374, 60] width 45 height 8
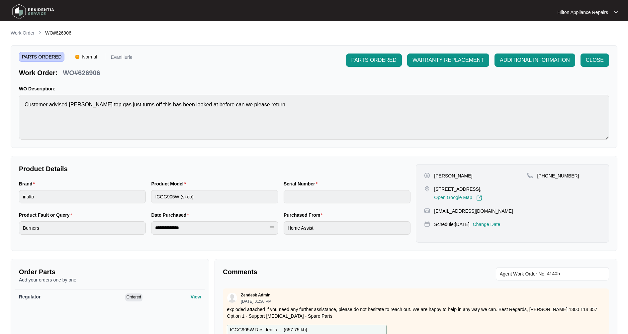
drag, startPoint x: 26, startPoint y: 32, endPoint x: 23, endPoint y: 34, distance: 4.3
click at [26, 32] on p "Work Order" at bounding box center [23, 33] width 24 height 7
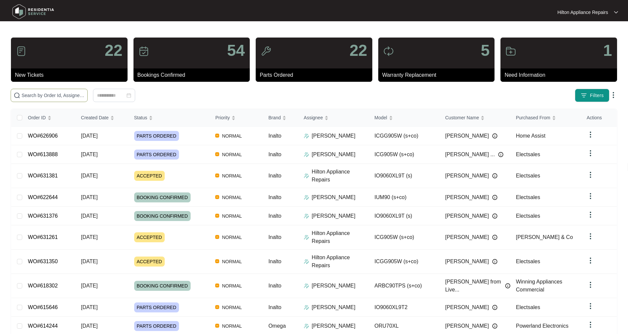
click at [37, 91] on span at bounding box center [49, 95] width 77 height 13
type input "WO#631350"
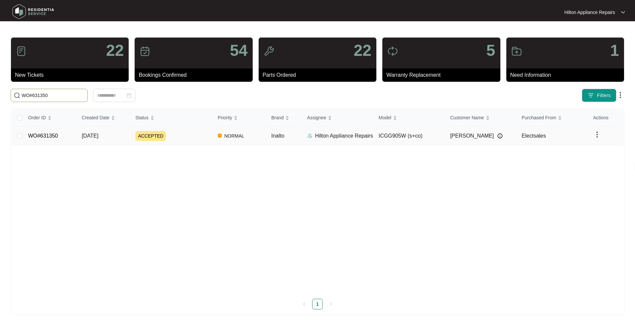
click at [44, 140] on td "WO#631350" at bounding box center [49, 136] width 53 height 19
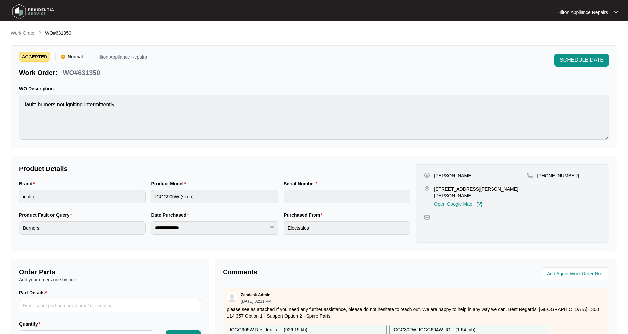
click at [579, 53] on div "ACCEPTED Normal Hilton Appliance Repairs Work Order: WO#631350 SCHEDULE DATE WO…" at bounding box center [314, 96] width 607 height 103
click at [579, 58] on span "SCHEDULE DATE" at bounding box center [582, 60] width 44 height 8
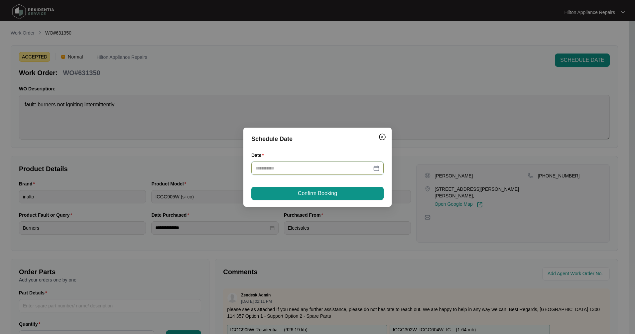
click at [276, 171] on input "Date" at bounding box center [313, 167] width 116 height 7
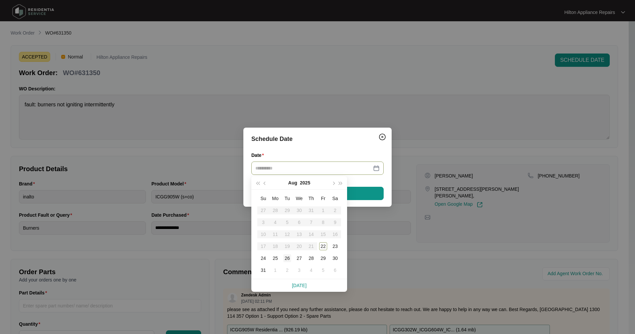
type input "**********"
click at [286, 257] on div "26" at bounding box center [287, 258] width 8 height 8
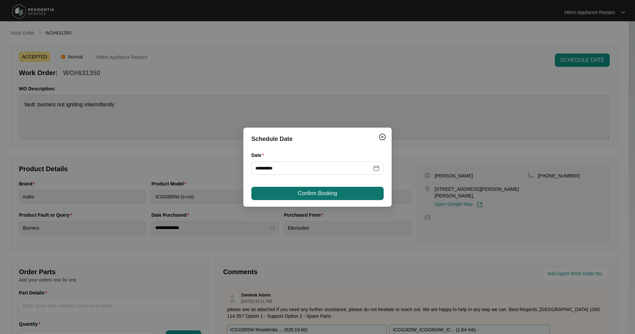
click at [337, 198] on button "Confirm Booking" at bounding box center [317, 193] width 132 height 13
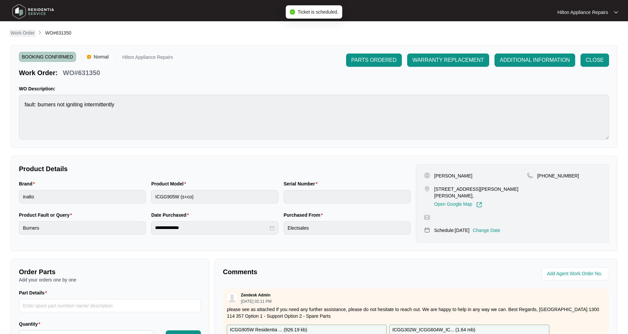
click at [26, 33] on p "Work Order" at bounding box center [23, 33] width 24 height 7
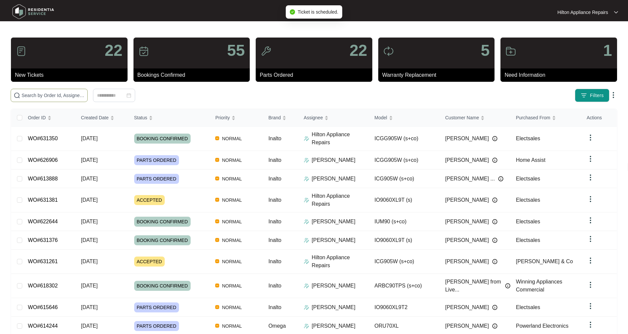
click at [36, 97] on input "text" at bounding box center [53, 95] width 63 height 7
click at [42, 95] on input "WO#" at bounding box center [53, 95] width 63 height 7
type input "WO#631350"
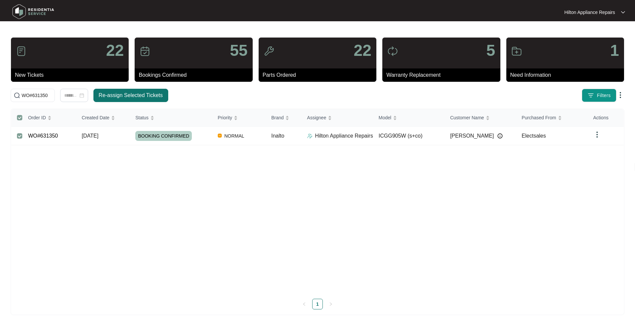
click at [139, 96] on span "Re-assign Selected Tickets" at bounding box center [131, 95] width 64 height 8
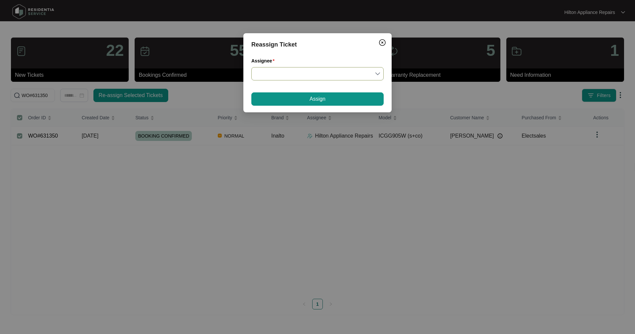
click at [298, 74] on input "Assignee" at bounding box center [317, 73] width 124 height 13
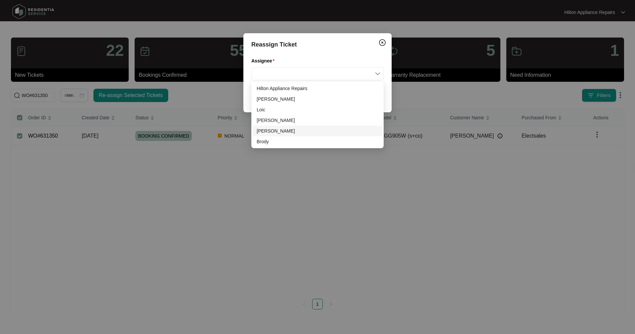
click at [270, 130] on div "[PERSON_NAME]" at bounding box center [317, 130] width 122 height 7
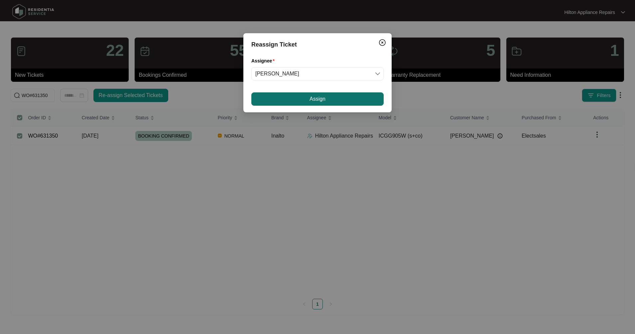
click at [301, 100] on button "Assign" at bounding box center [317, 98] width 132 height 13
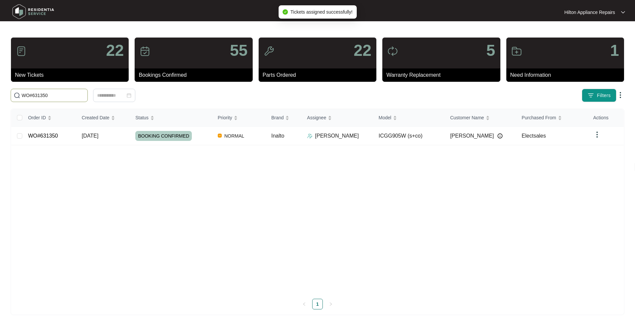
drag, startPoint x: 47, startPoint y: 95, endPoint x: 7, endPoint y: 94, distance: 39.9
click at [7, 94] on main "22 New Tickets 55 Bookings Confirmed 22 Parts Ordered 5 Warranty Replacement 1 …" at bounding box center [317, 167] width 635 height 334
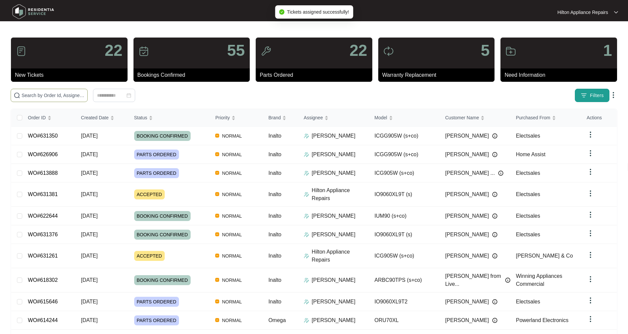
click at [594, 97] on span "Filters" at bounding box center [597, 95] width 14 height 7
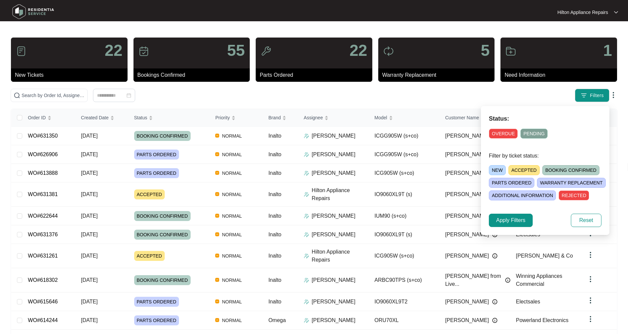
click at [494, 171] on span "NEW" at bounding box center [497, 170] width 17 height 10
click at [517, 220] on span "Apply Filters" at bounding box center [510, 220] width 29 height 8
